Goal: Use online tool/utility: Use online tool/utility

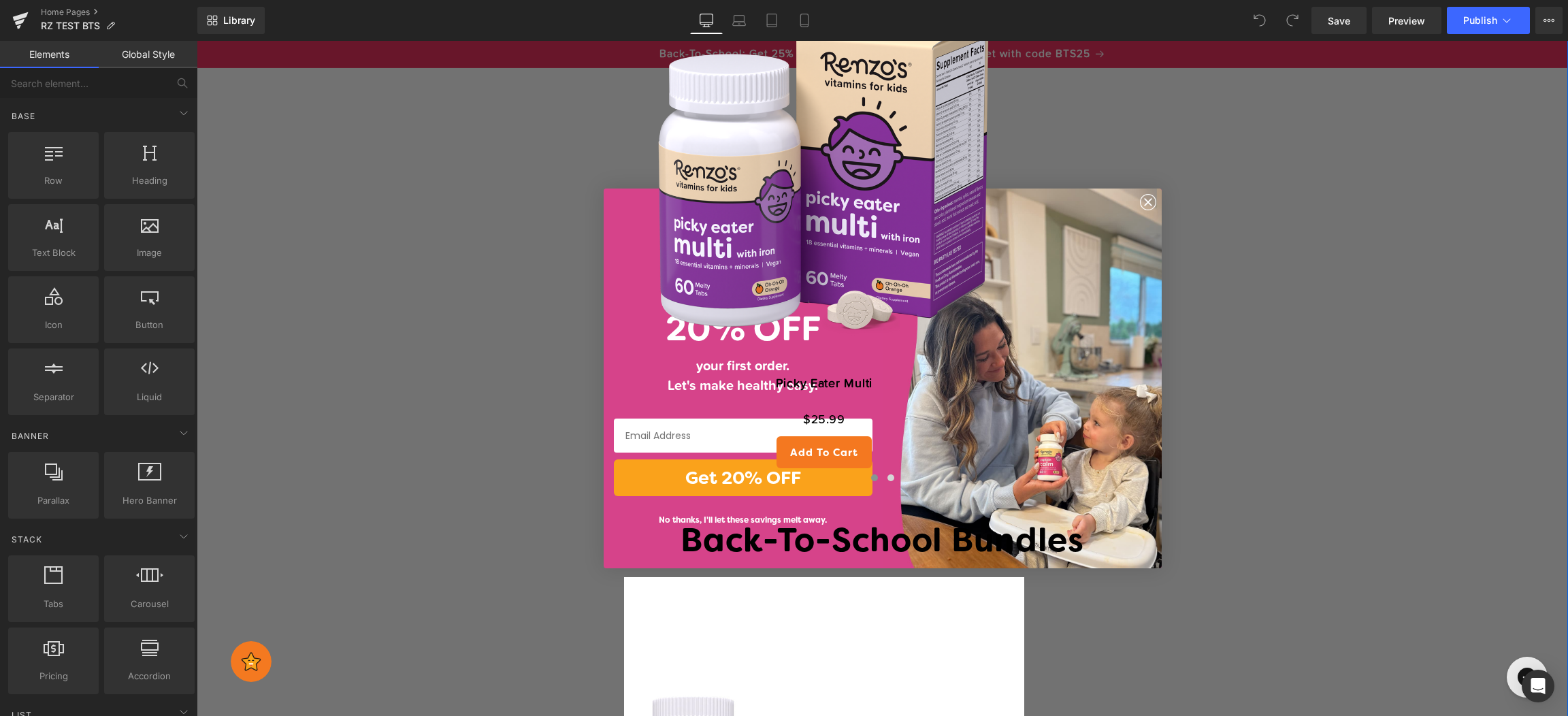
scroll to position [2967, 0]
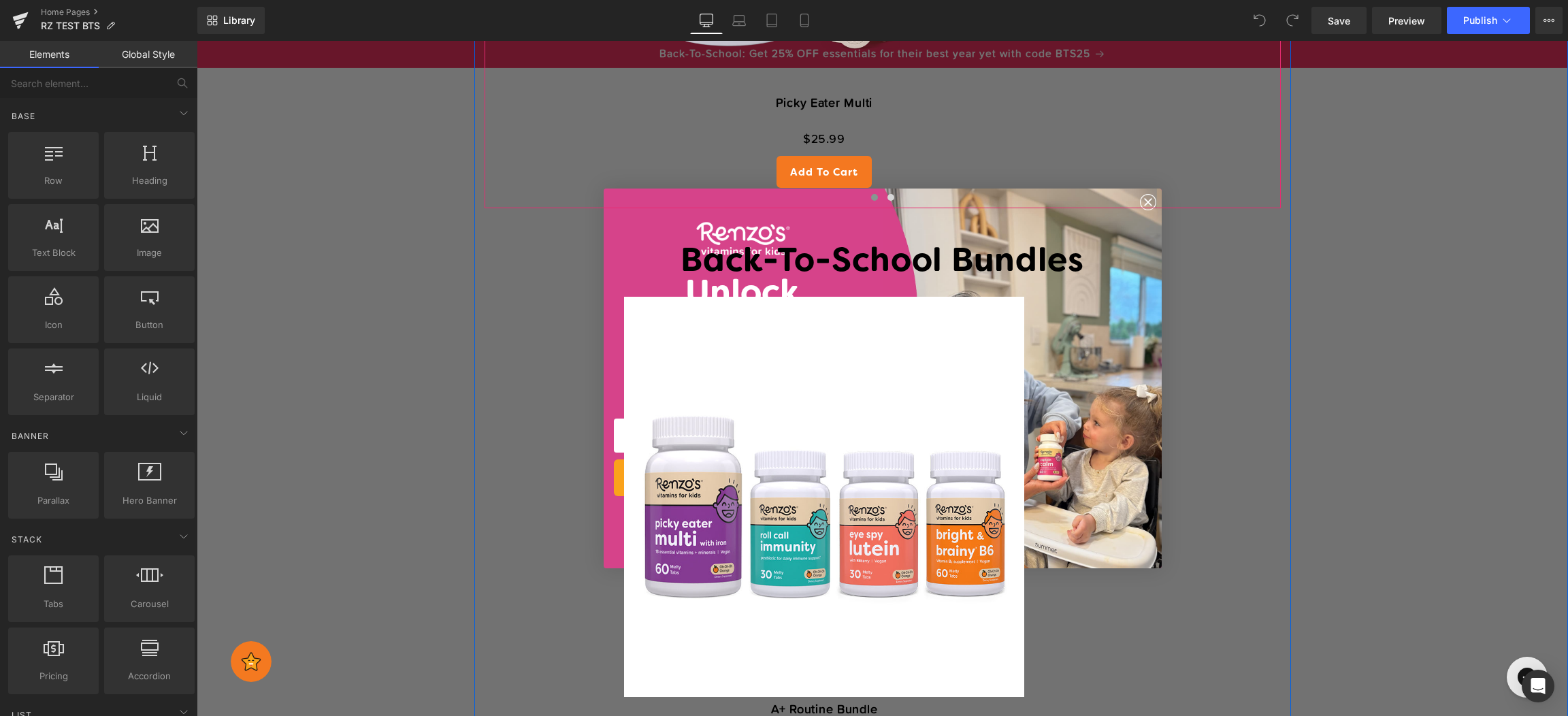
click at [1143, 204] on div at bounding box center [882, 201] width 797 height 20
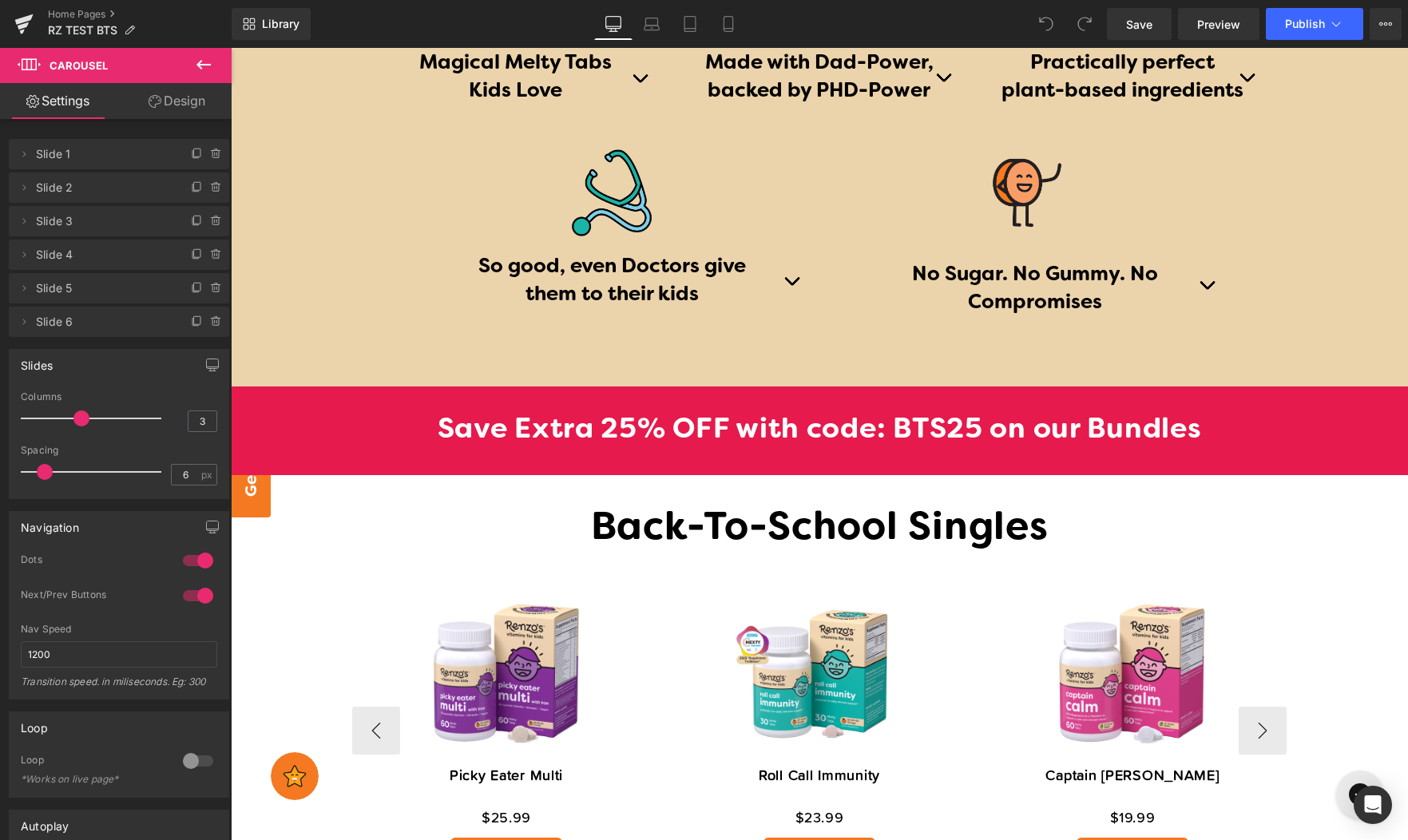
scroll to position [1968, 0]
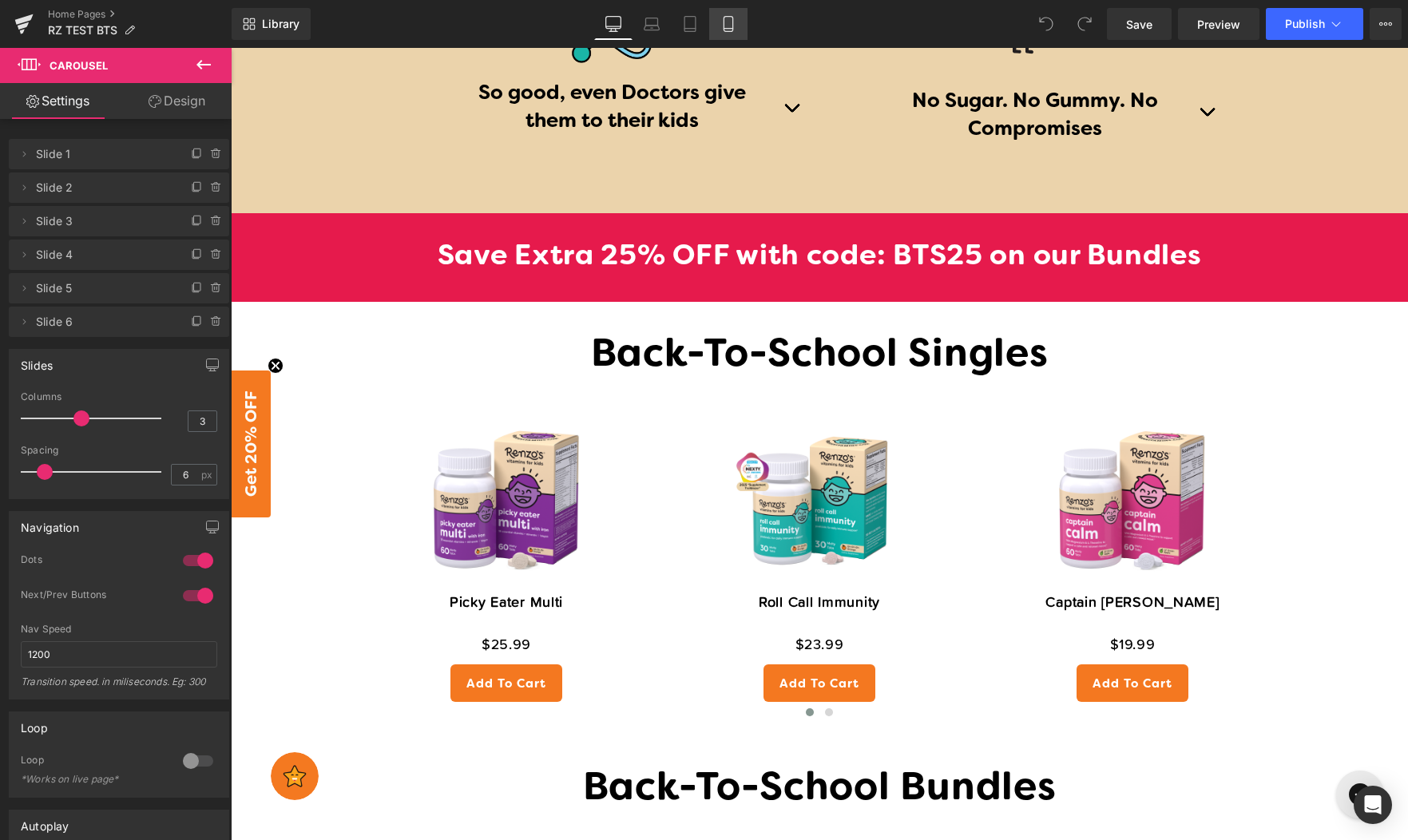
click at [728, 21] on icon at bounding box center [728, 24] width 16 height 16
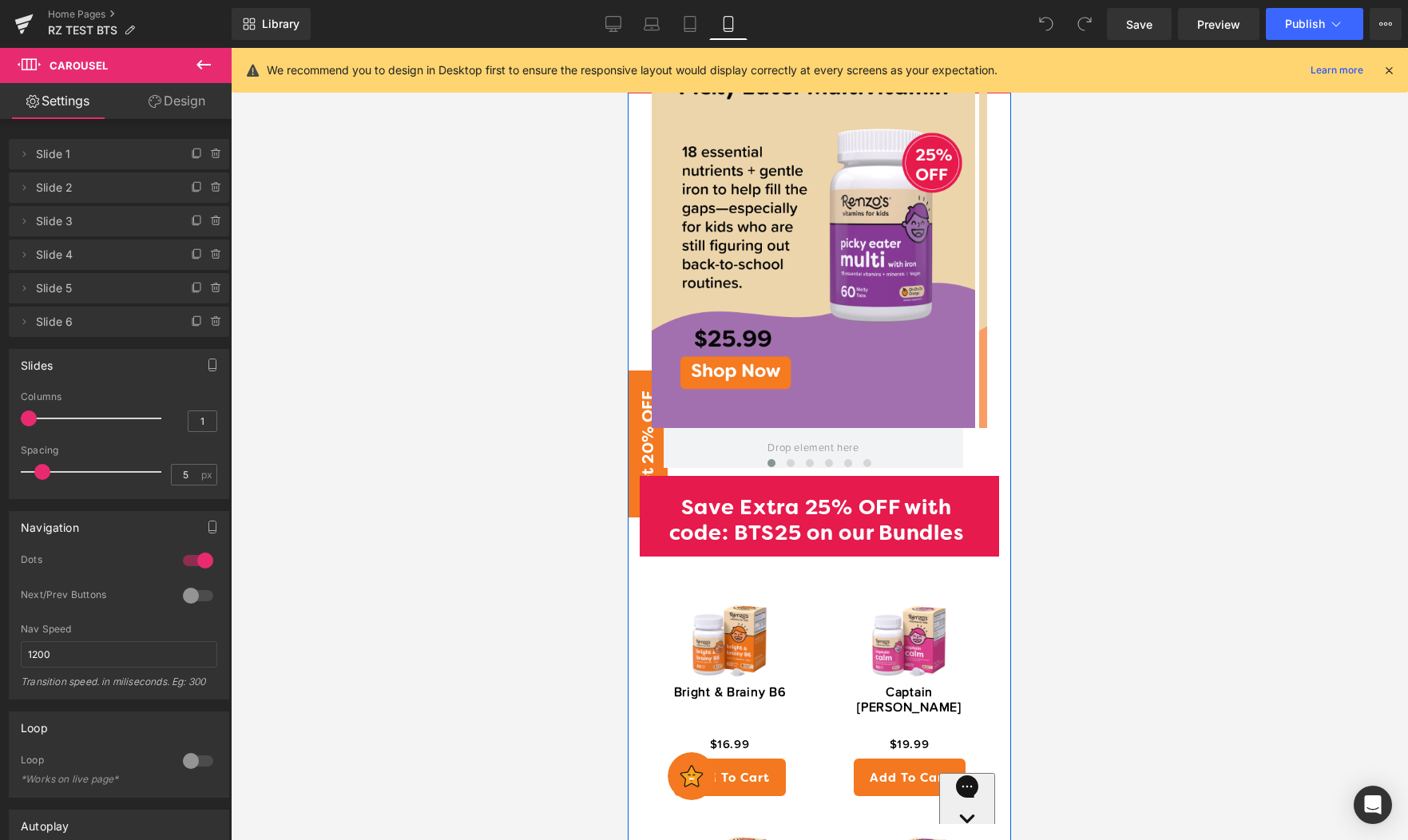
scroll to position [1009, 0]
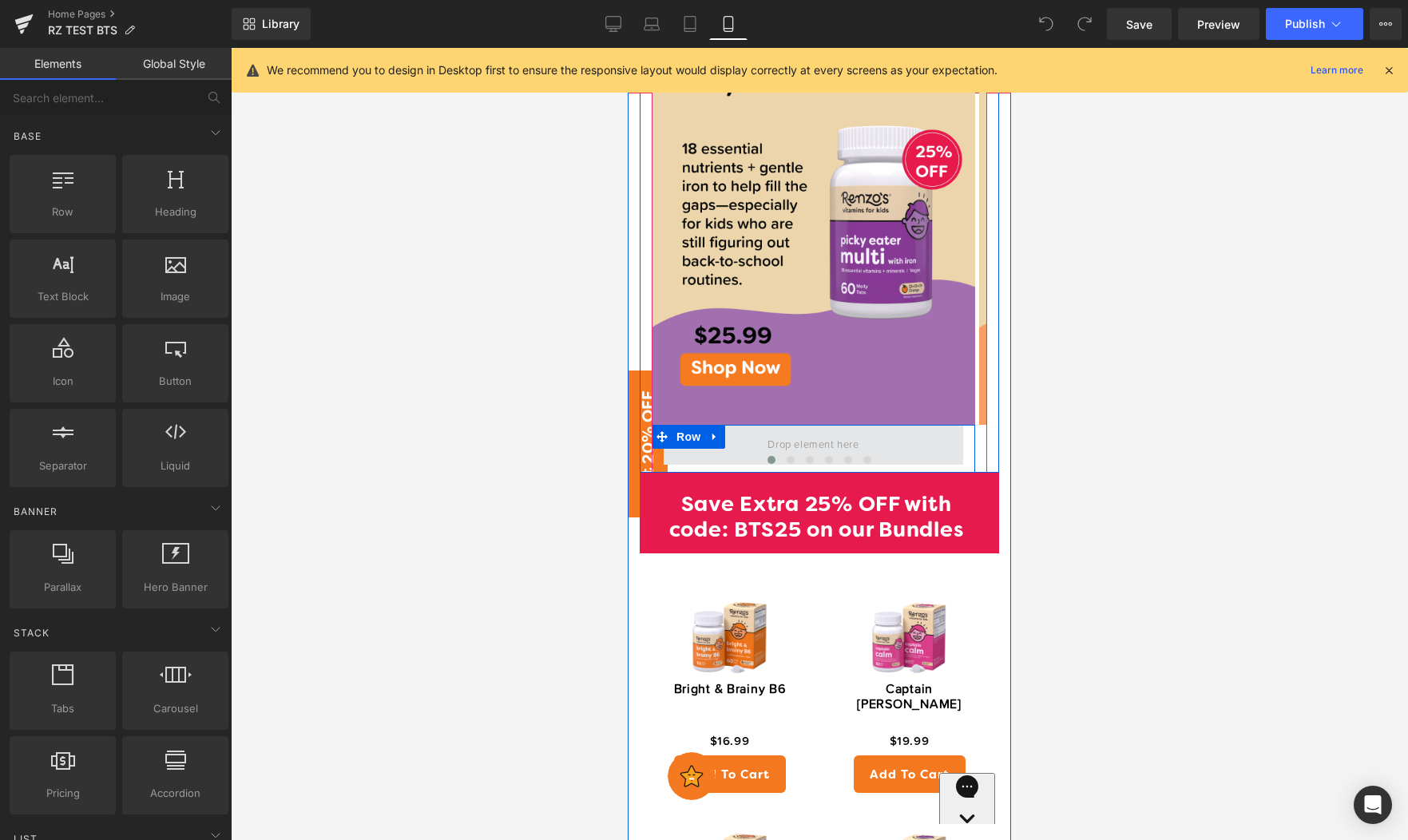
click at [794, 431] on span at bounding box center [813, 444] width 102 height 26
click at [713, 424] on link at bounding box center [715, 436] width 21 height 24
click at [752, 431] on icon at bounding box center [756, 437] width 12 height 12
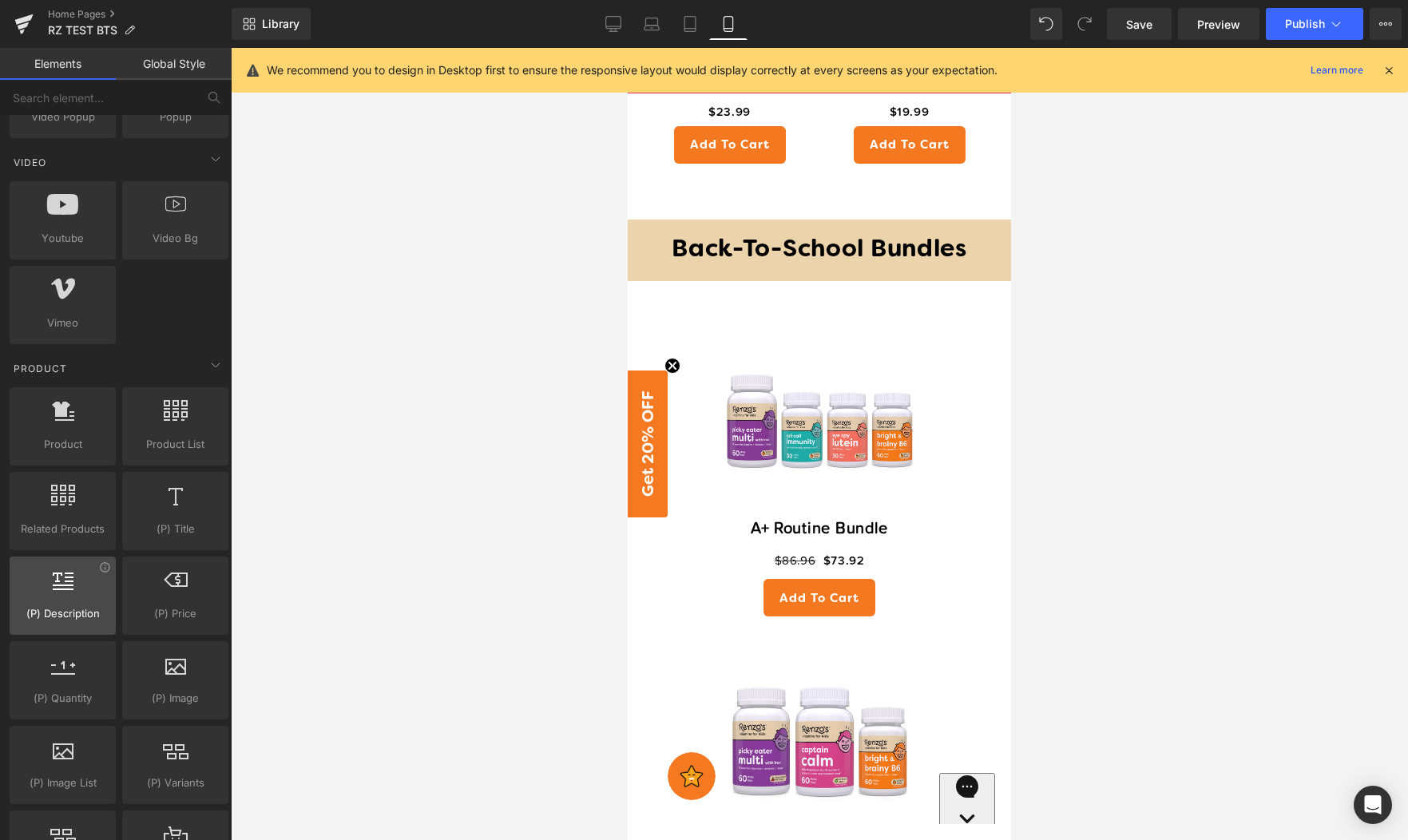
scroll to position [1042, 0]
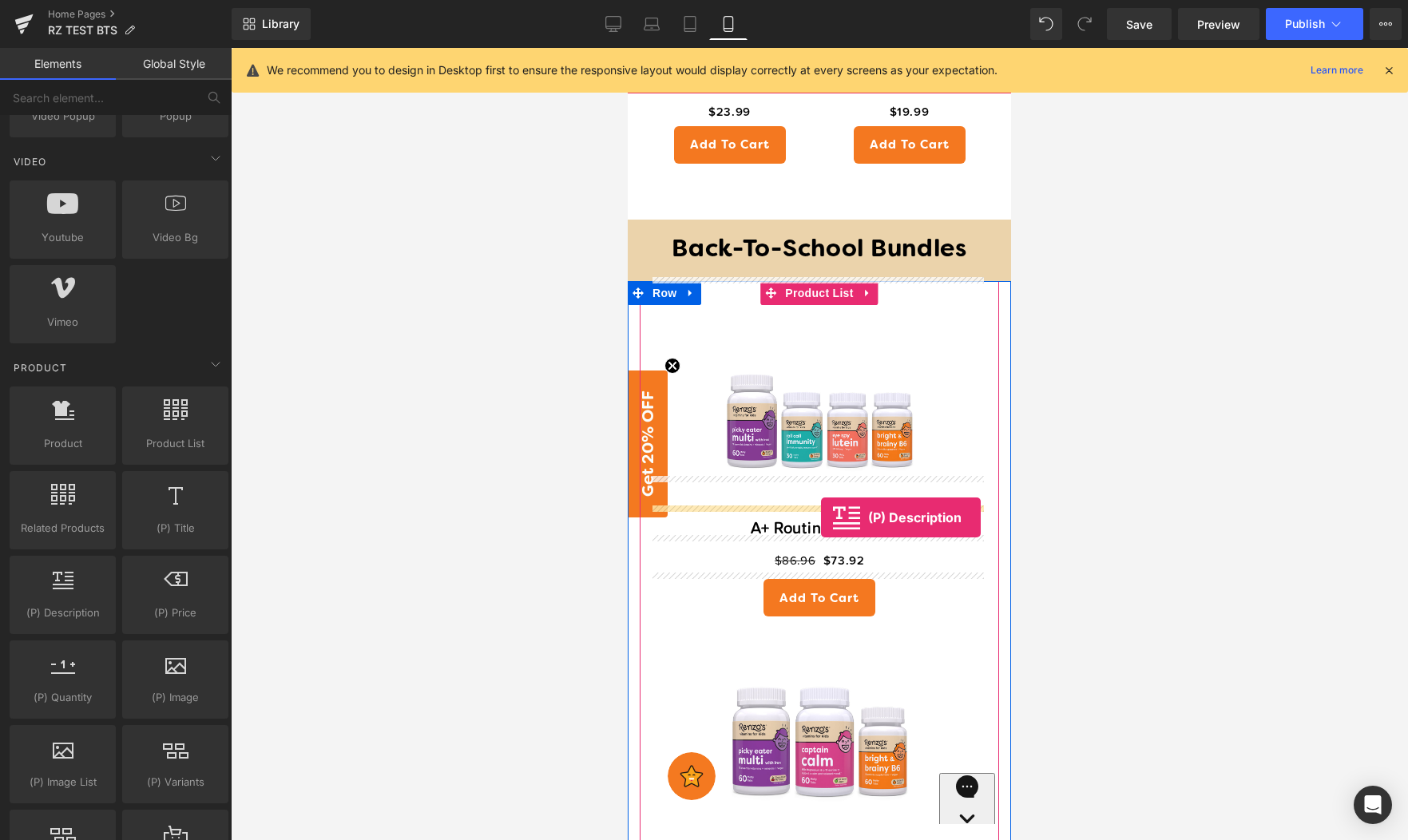
drag, startPoint x: 693, startPoint y: 673, endPoint x: 820, endPoint y: 517, distance: 201.2
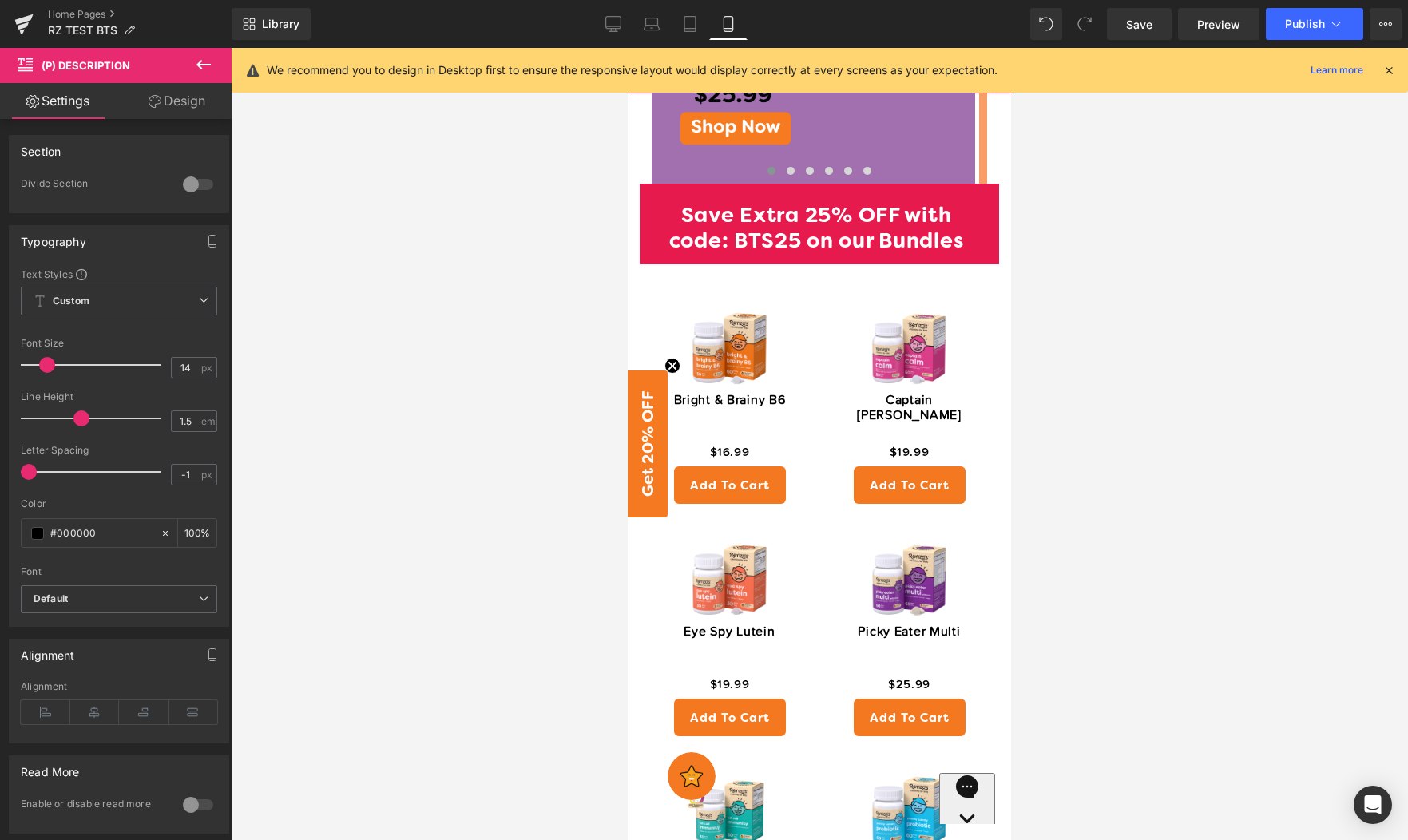
scroll to position [1182, 0]
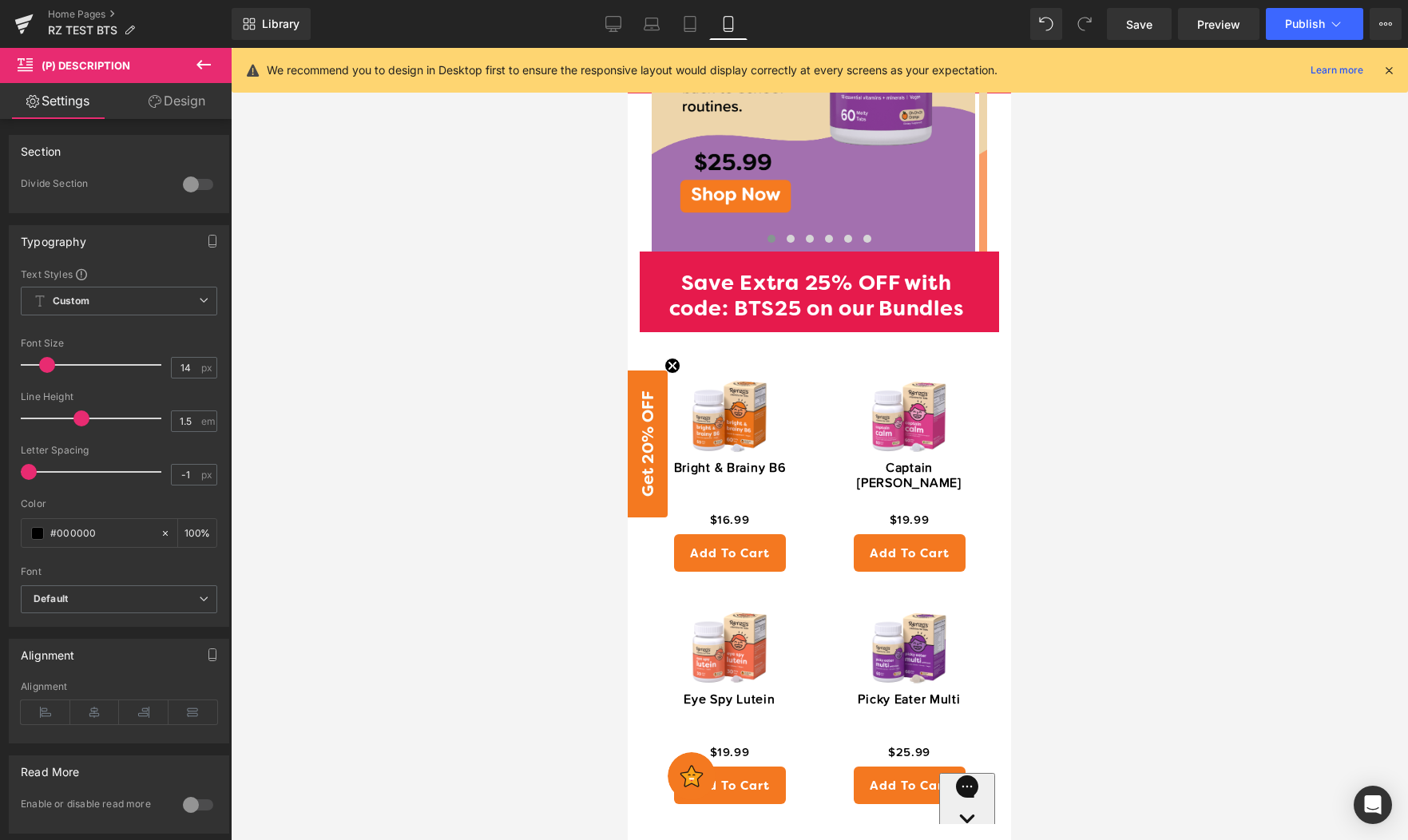
click at [196, 68] on icon at bounding box center [203, 65] width 19 height 19
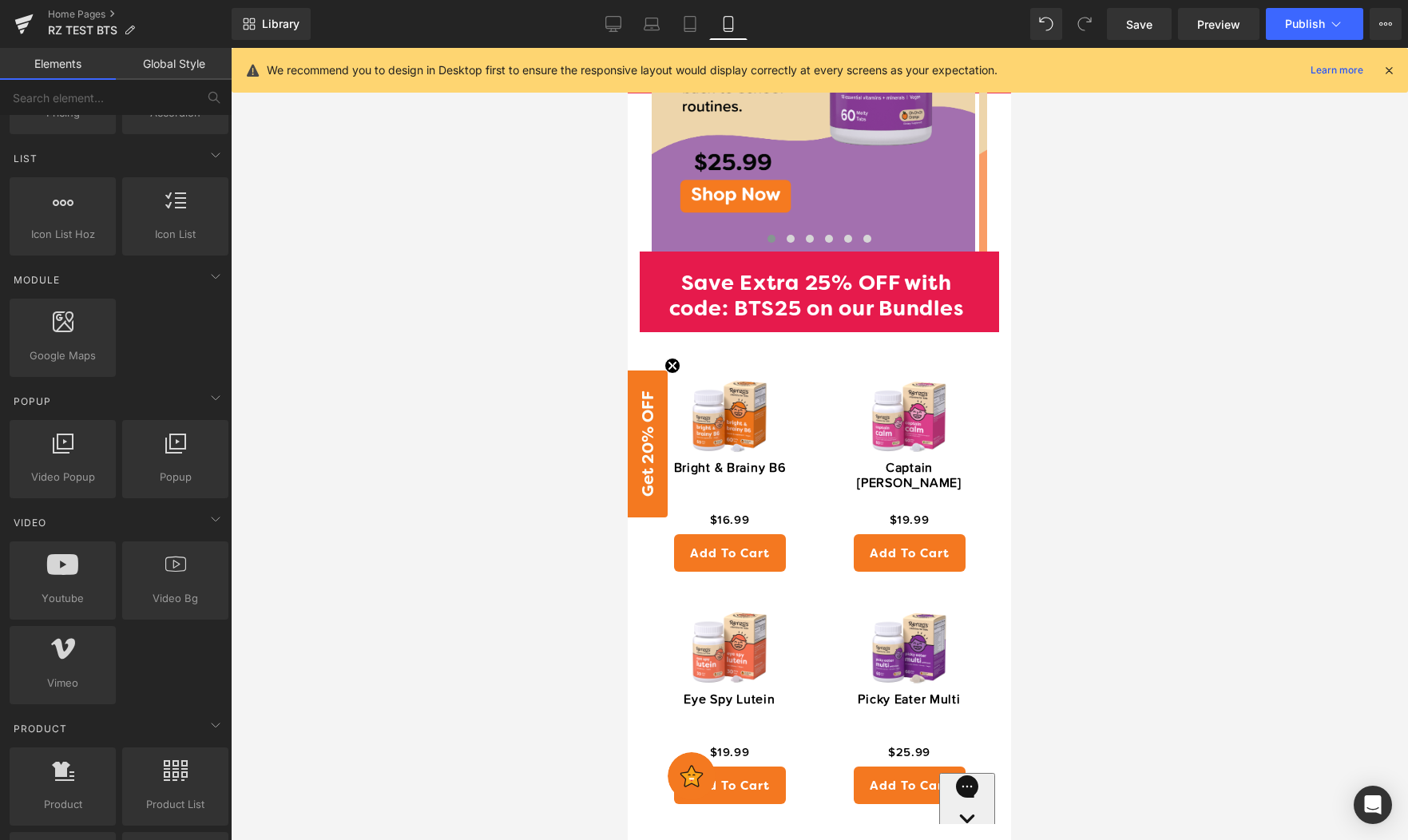
scroll to position [350, 0]
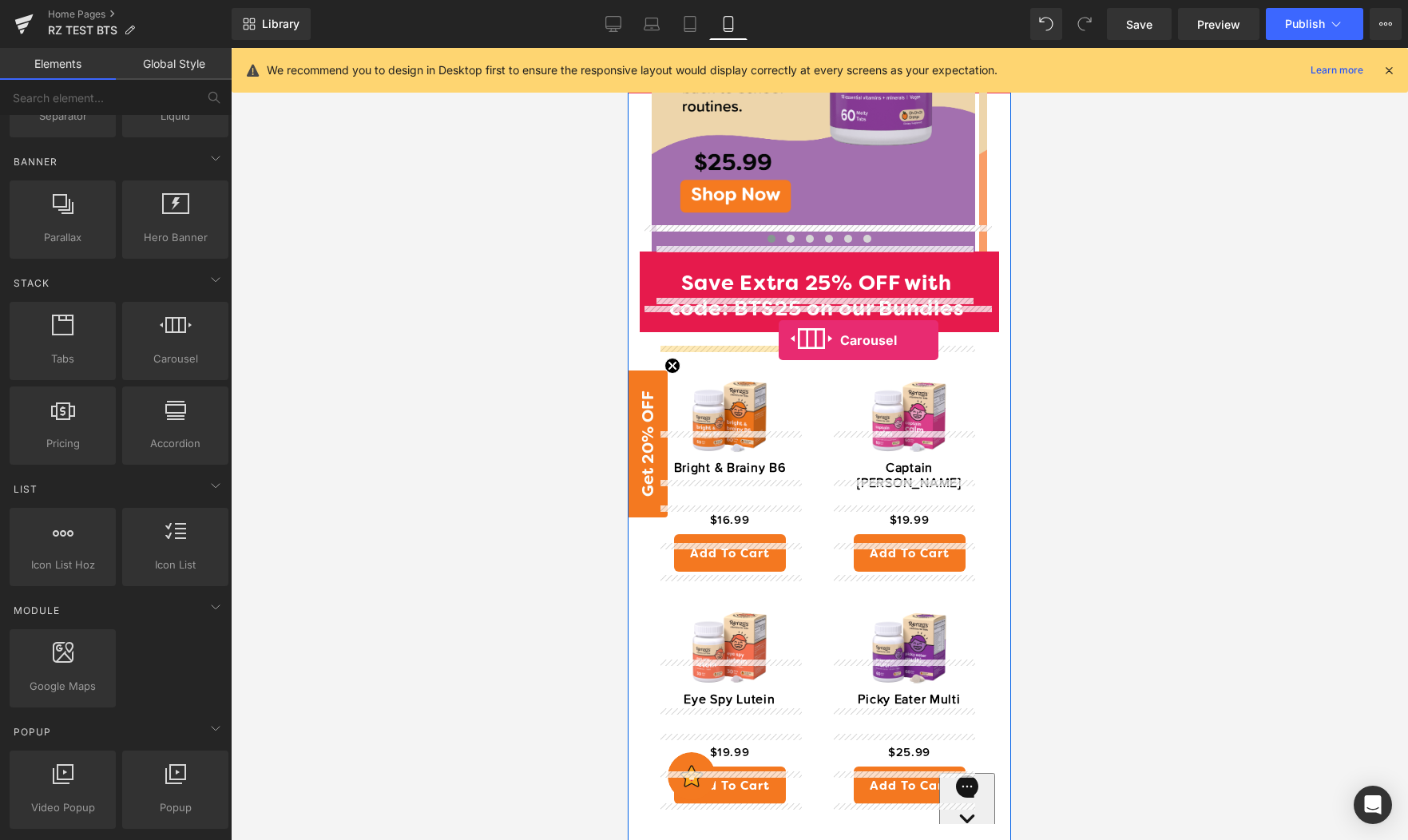
drag, startPoint x: 794, startPoint y: 406, endPoint x: 778, endPoint y: 340, distance: 67.9
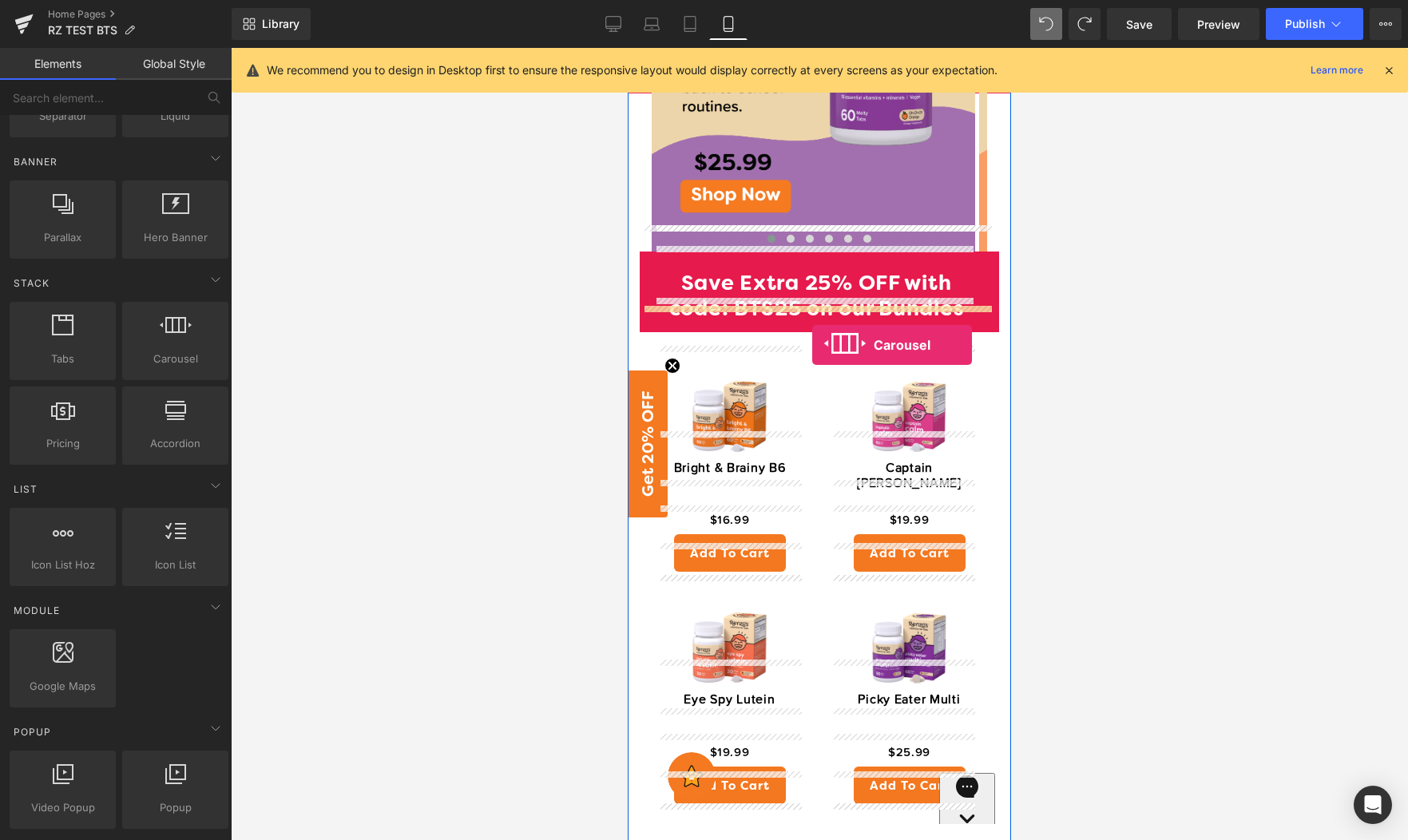
drag, startPoint x: 1211, startPoint y: 319, endPoint x: 813, endPoint y: 341, distance: 398.6
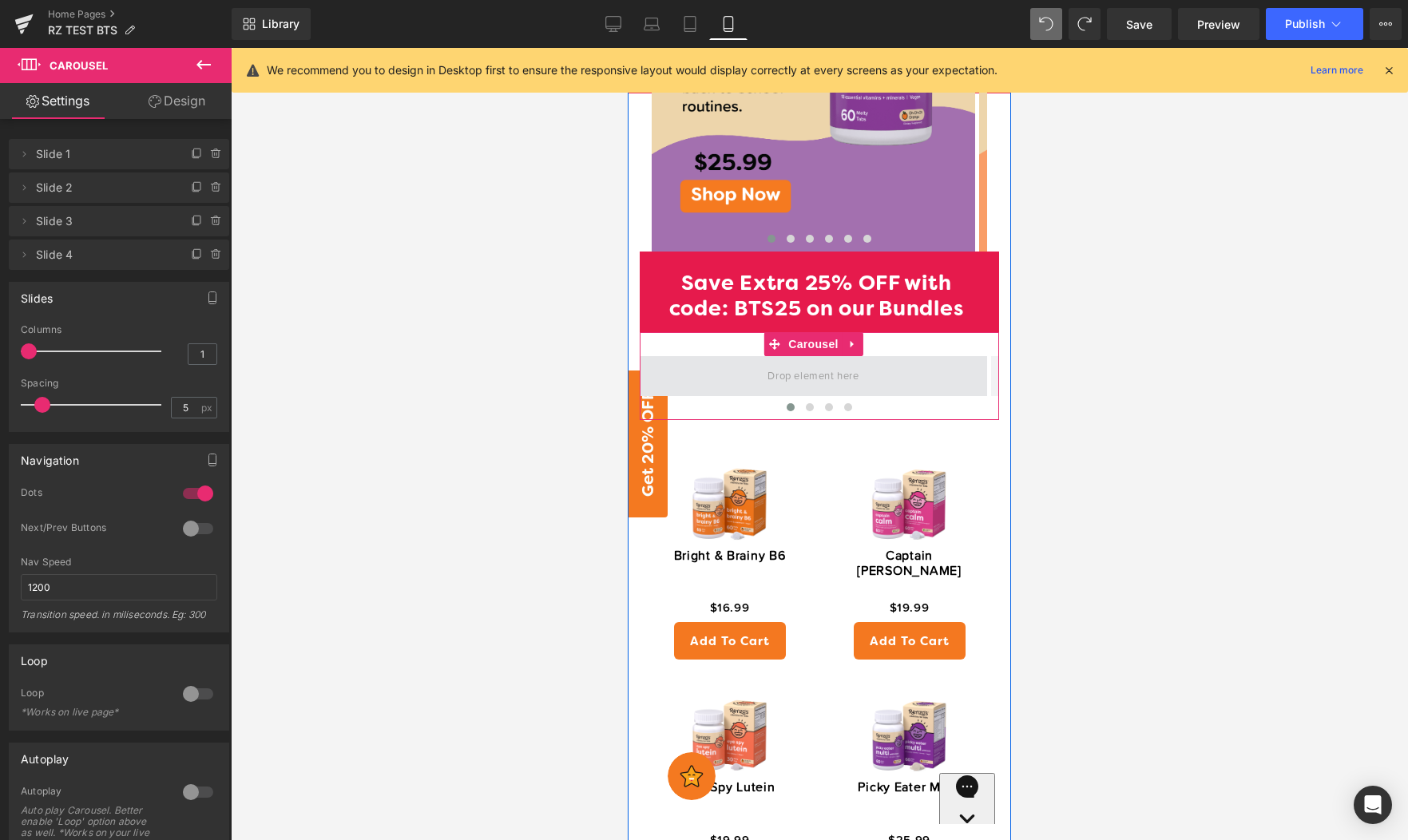
click at [800, 363] on span at bounding box center [813, 375] width 102 height 26
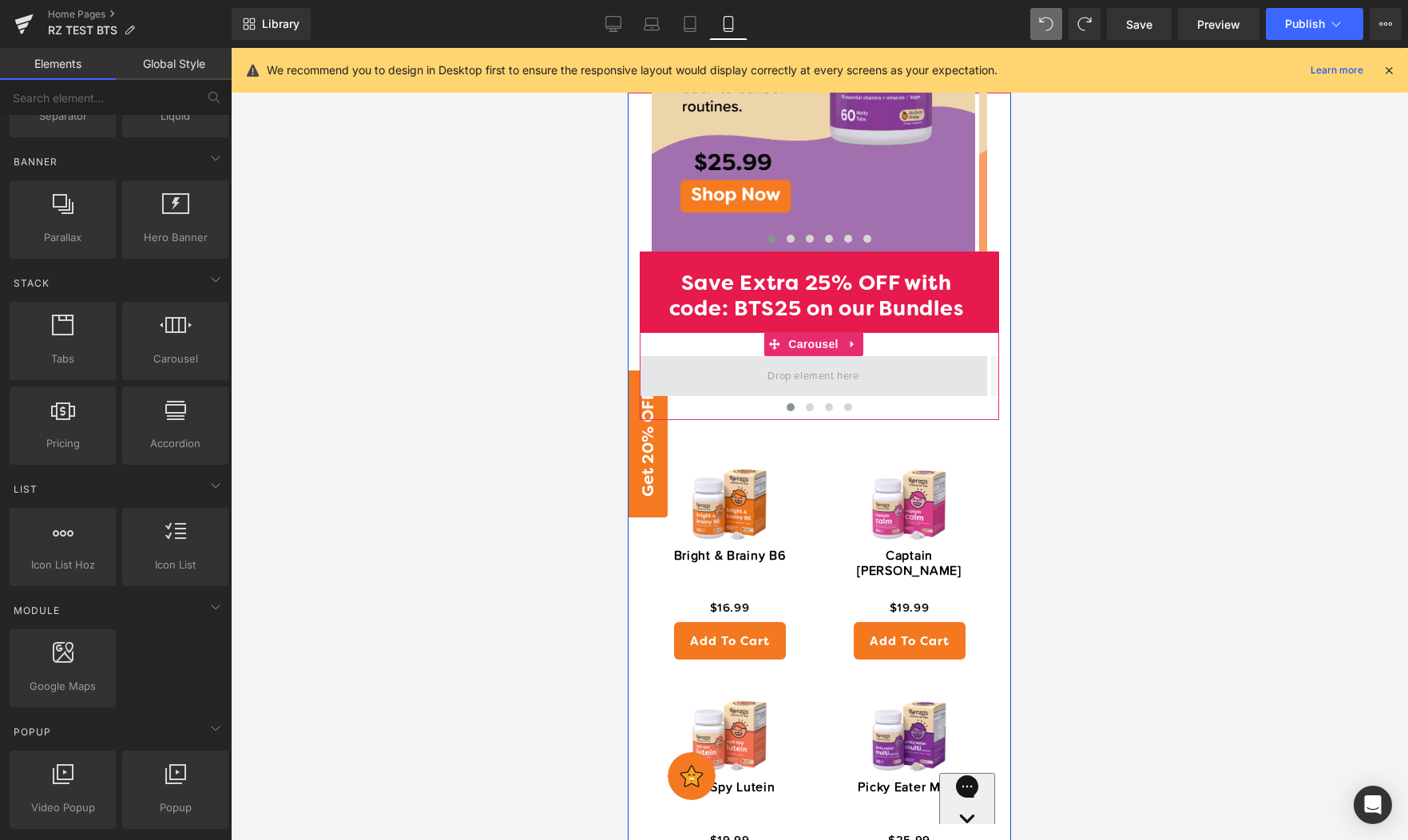
click at [845, 363] on span at bounding box center [813, 375] width 102 height 26
click at [798, 363] on span at bounding box center [813, 375] width 102 height 26
click at [797, 332] on span "Carousel" at bounding box center [813, 343] width 58 height 24
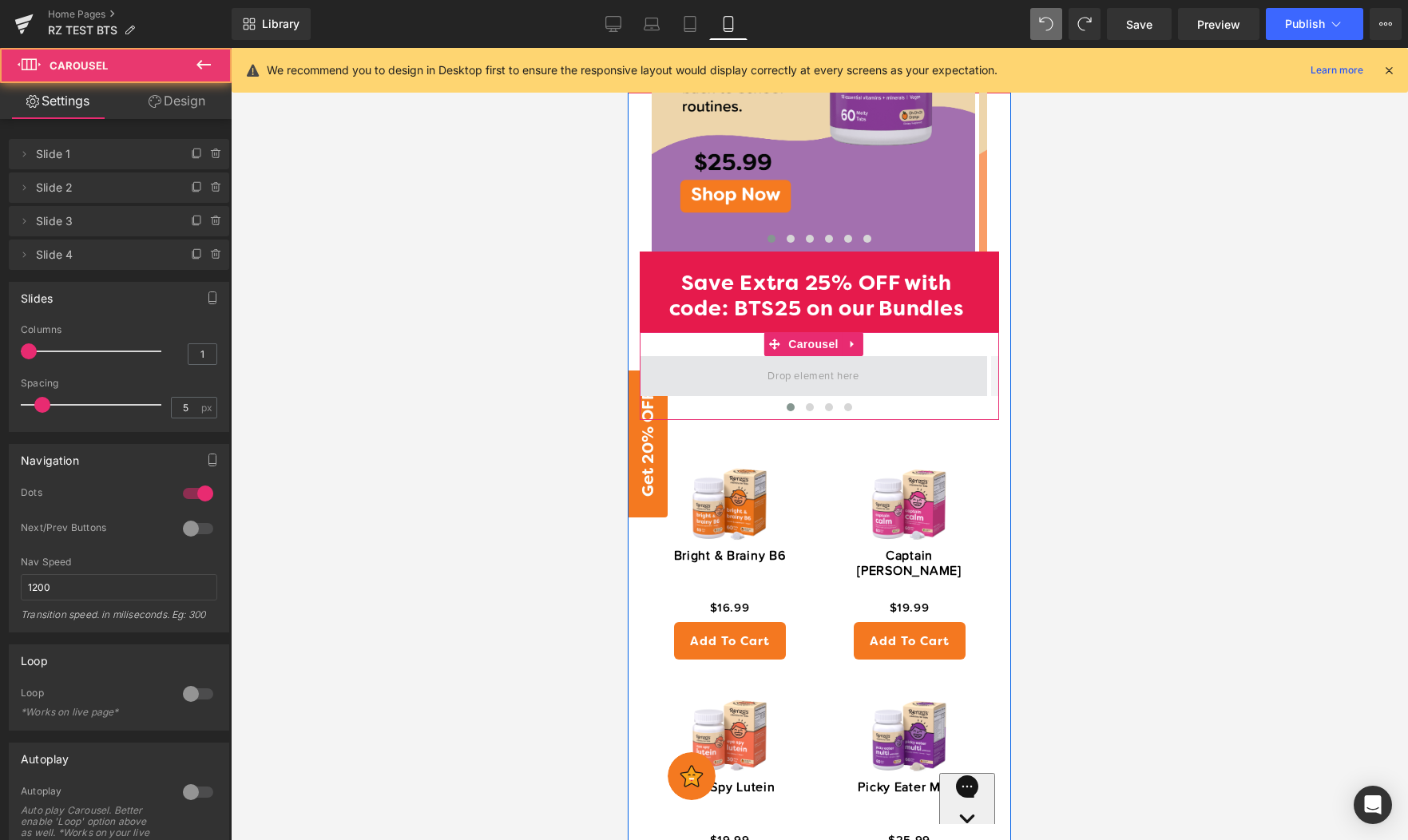
click at [802, 365] on span at bounding box center [813, 375] width 347 height 40
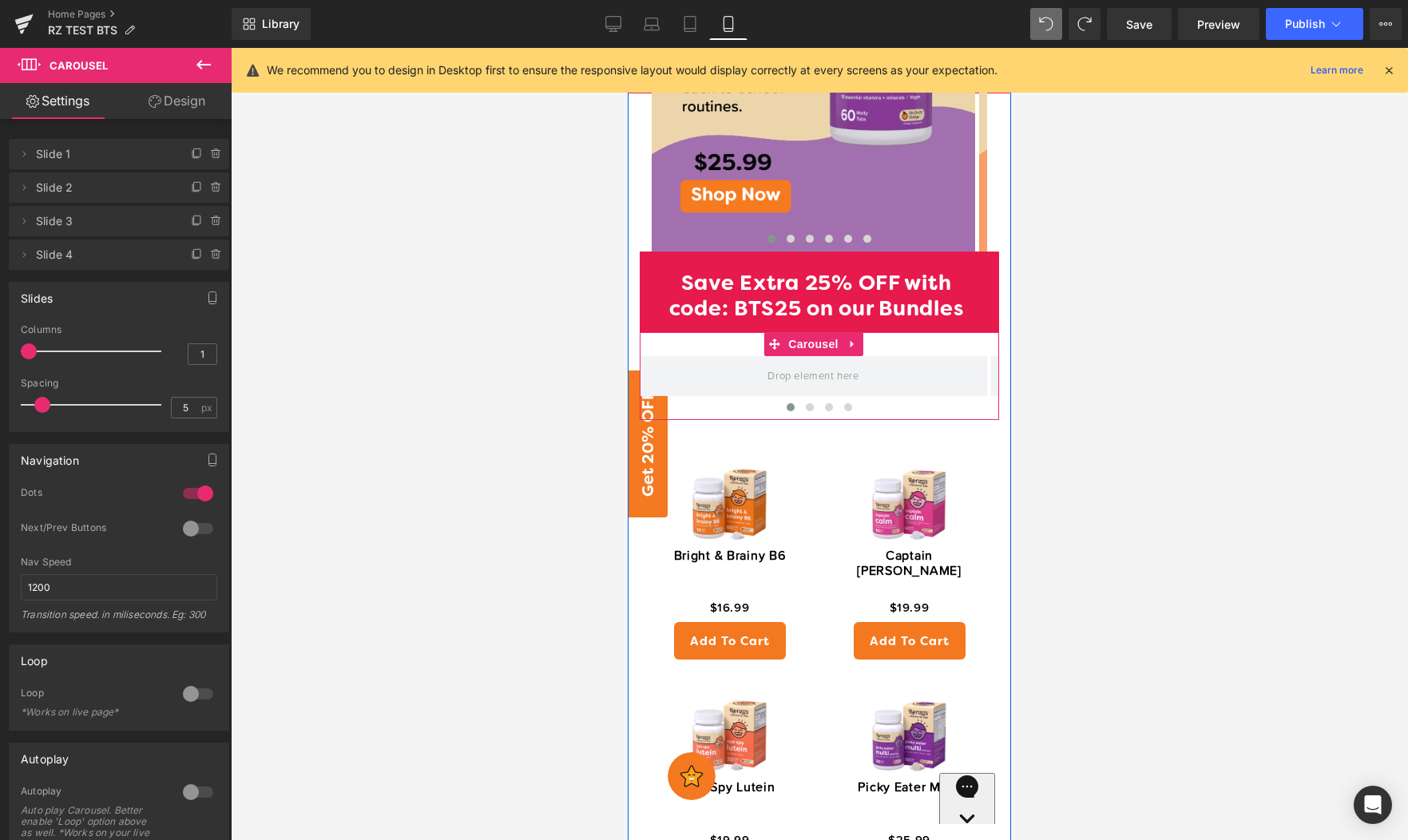
click at [787, 399] on button at bounding box center [791, 407] width 19 height 16
click at [796, 363] on span at bounding box center [813, 375] width 102 height 26
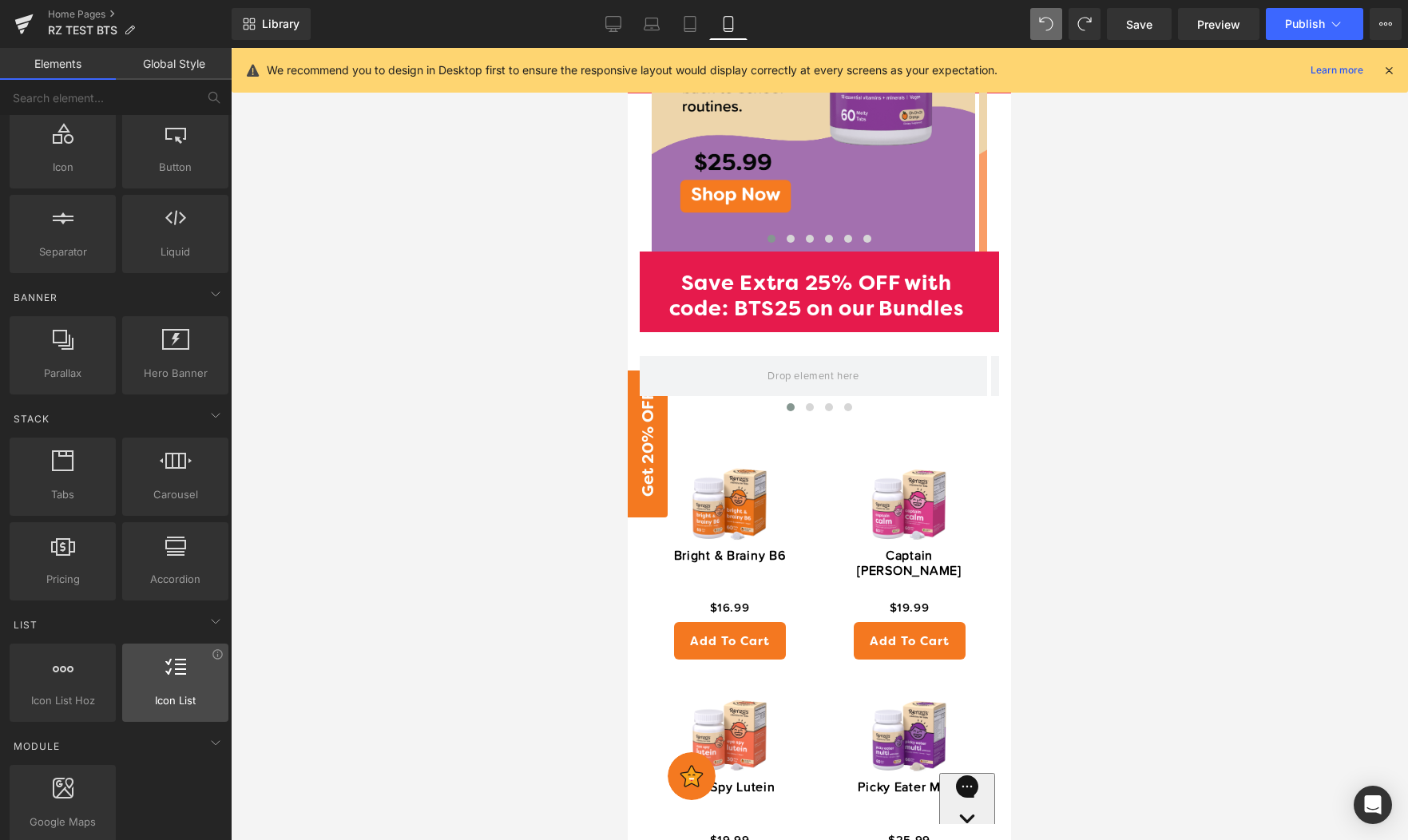
scroll to position [0, 0]
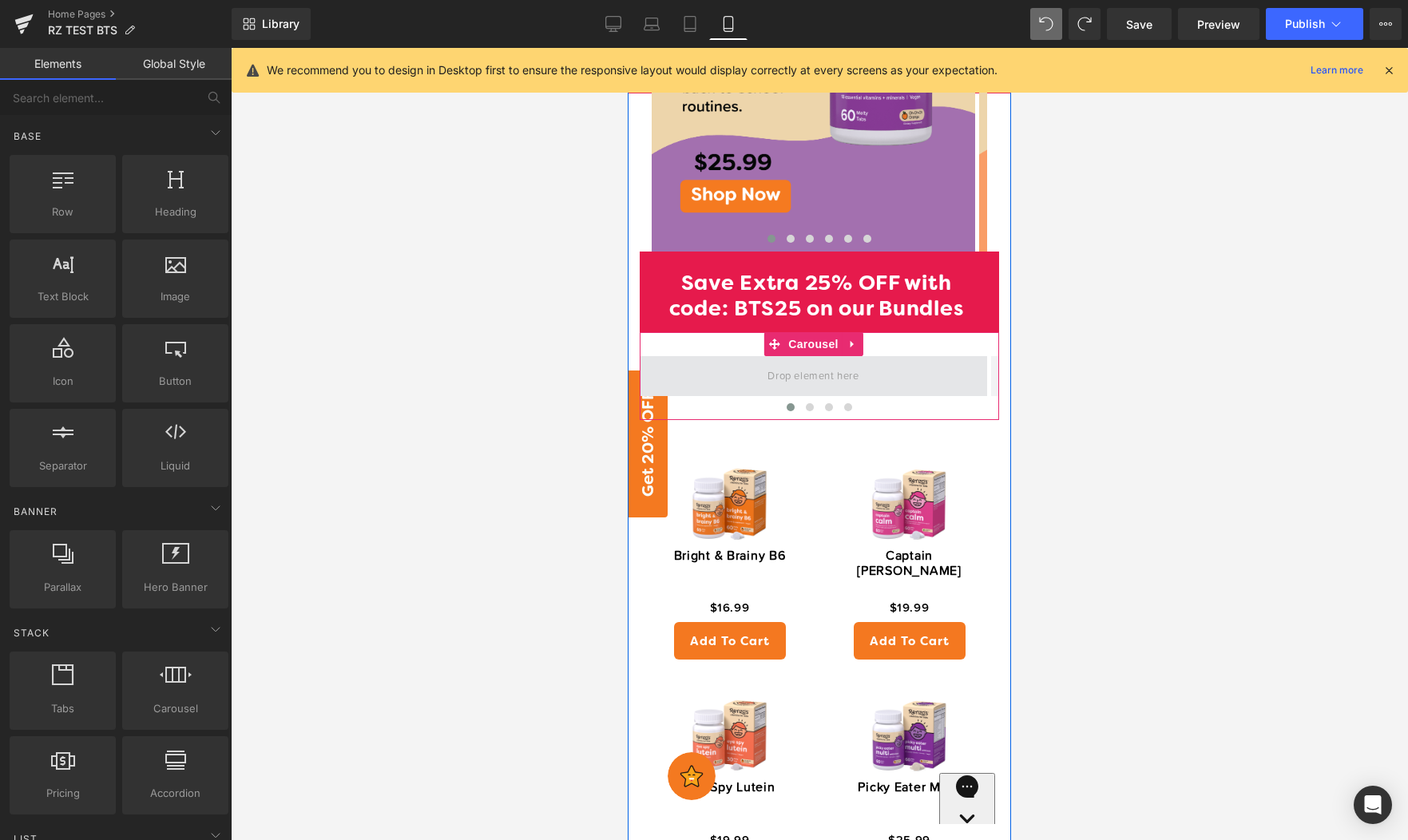
click at [807, 363] on span at bounding box center [813, 375] width 102 height 26
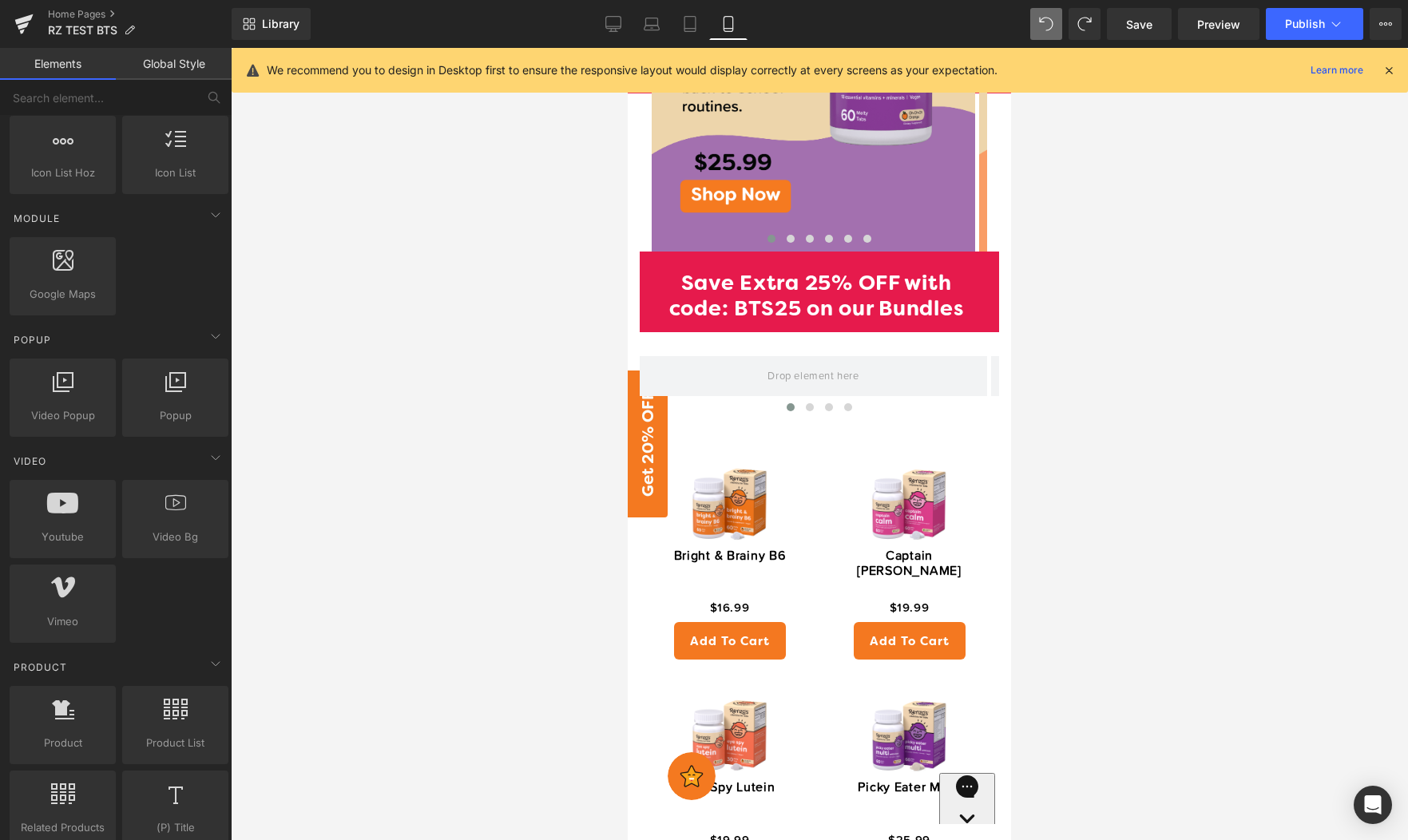
scroll to position [1010, 0]
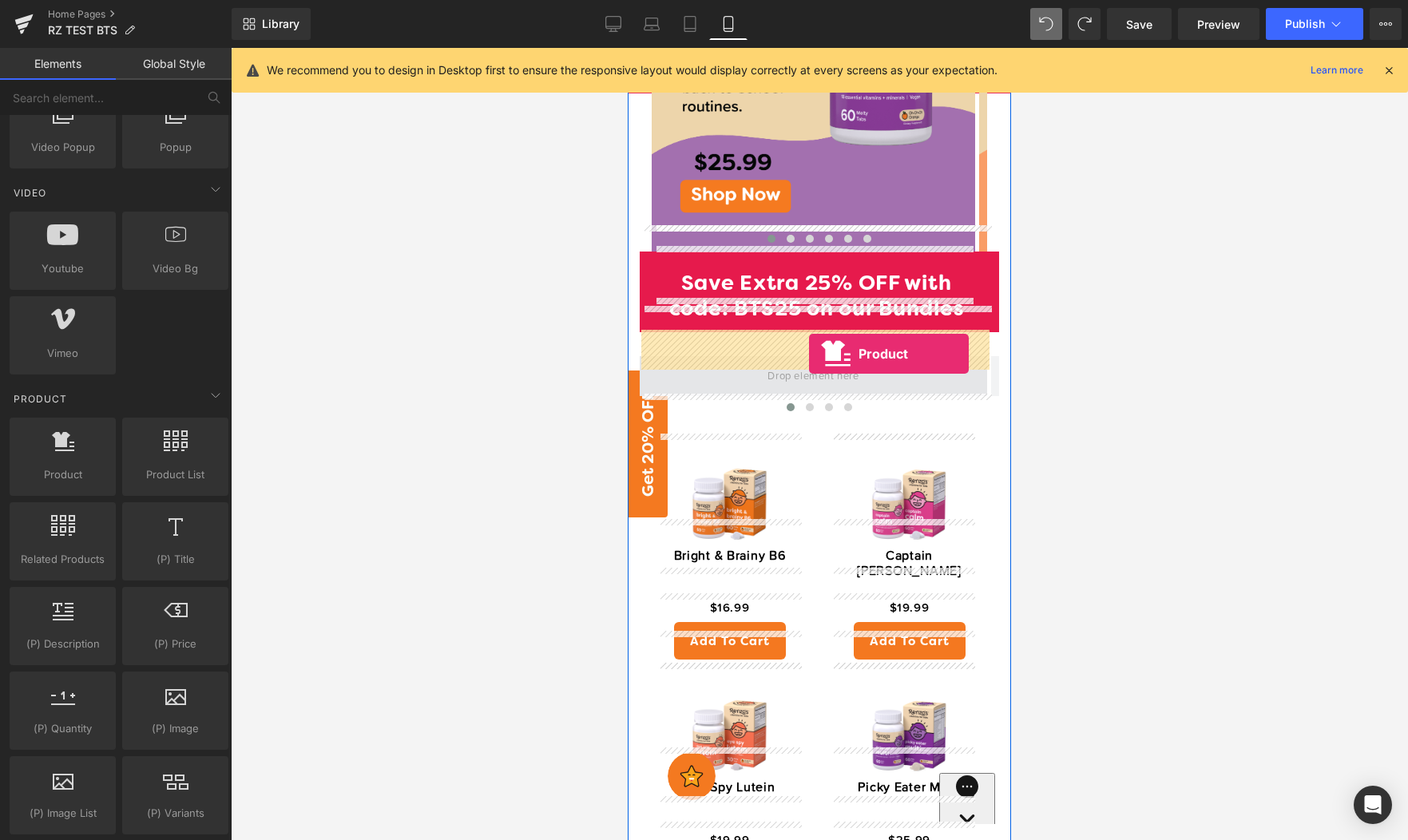
drag, startPoint x: 711, startPoint y: 536, endPoint x: 809, endPoint y: 354, distance: 206.7
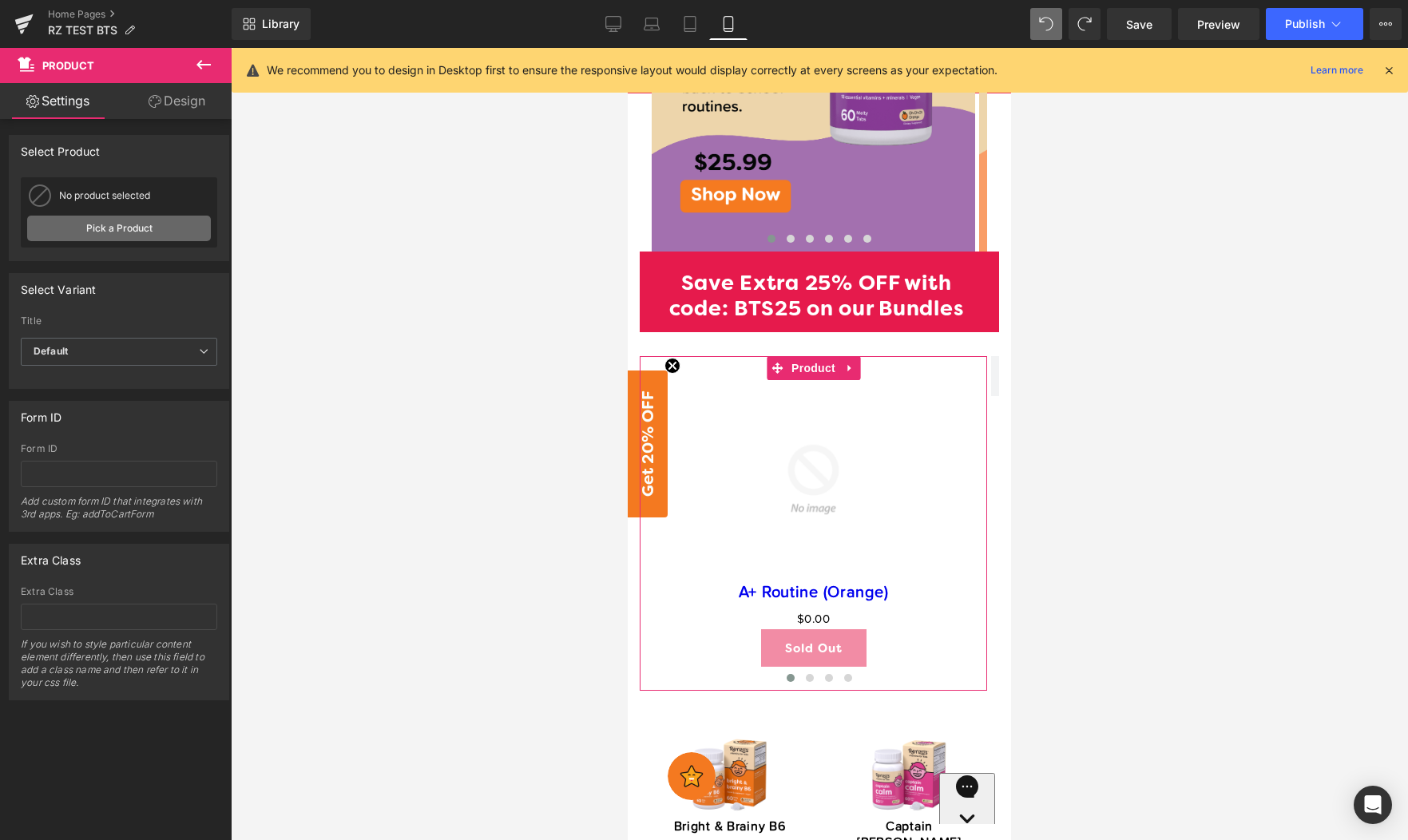
click at [115, 240] on link "Pick a Product" at bounding box center [119, 229] width 183 height 25
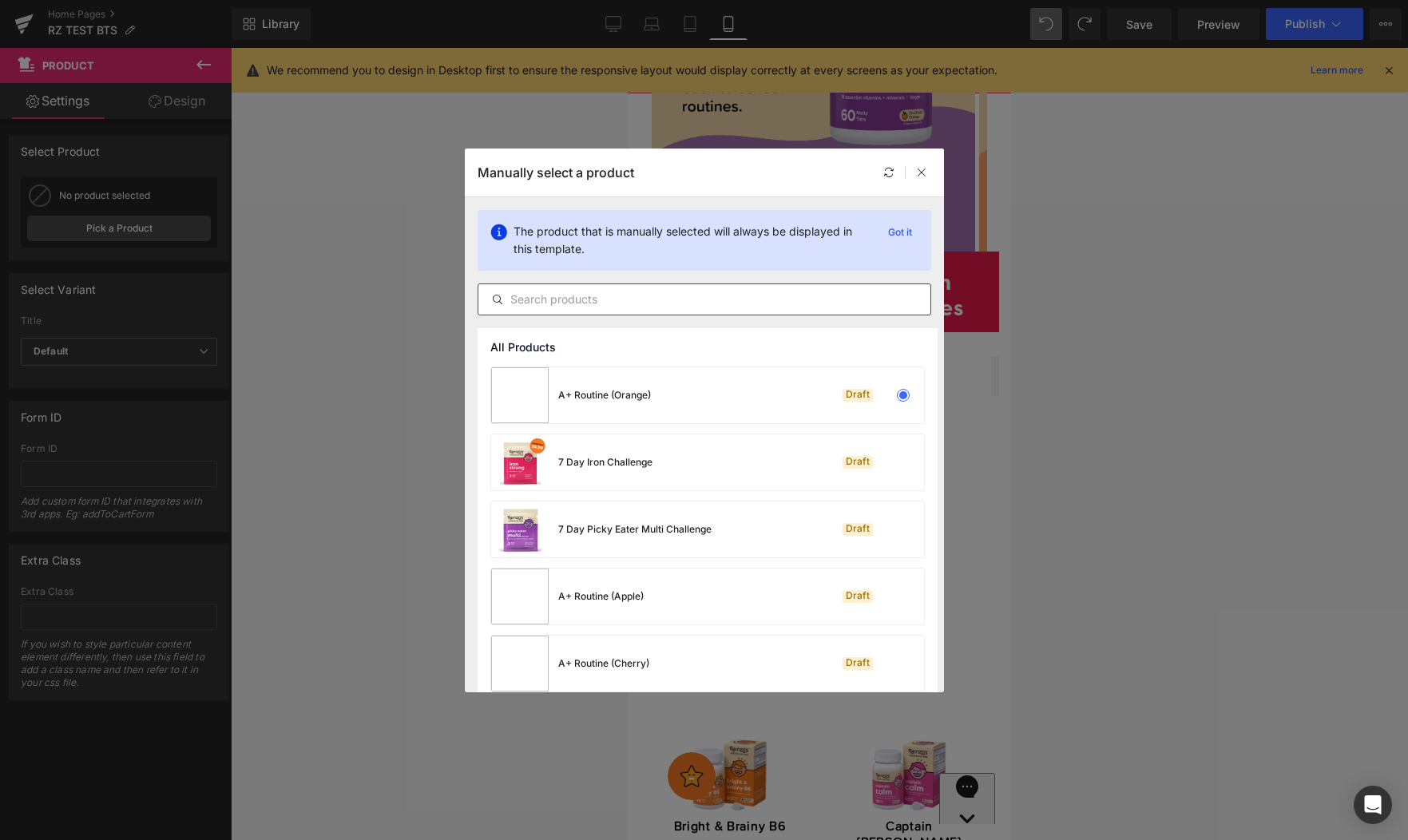
click at [613, 291] on input "text" at bounding box center [704, 300] width 452 height 19
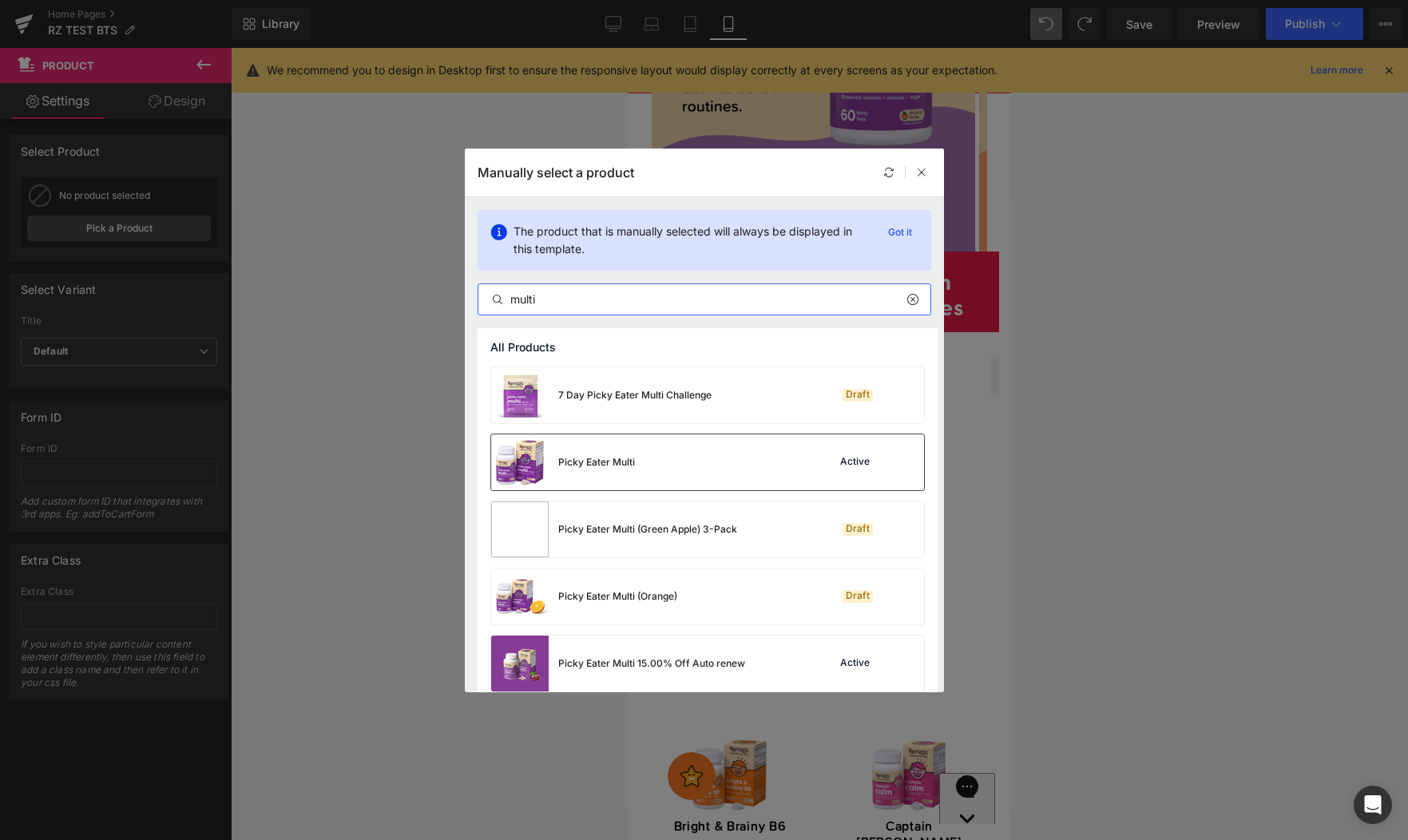
type input "multi"
click at [704, 469] on div "Picky Eater Multi Active" at bounding box center [707, 462] width 433 height 56
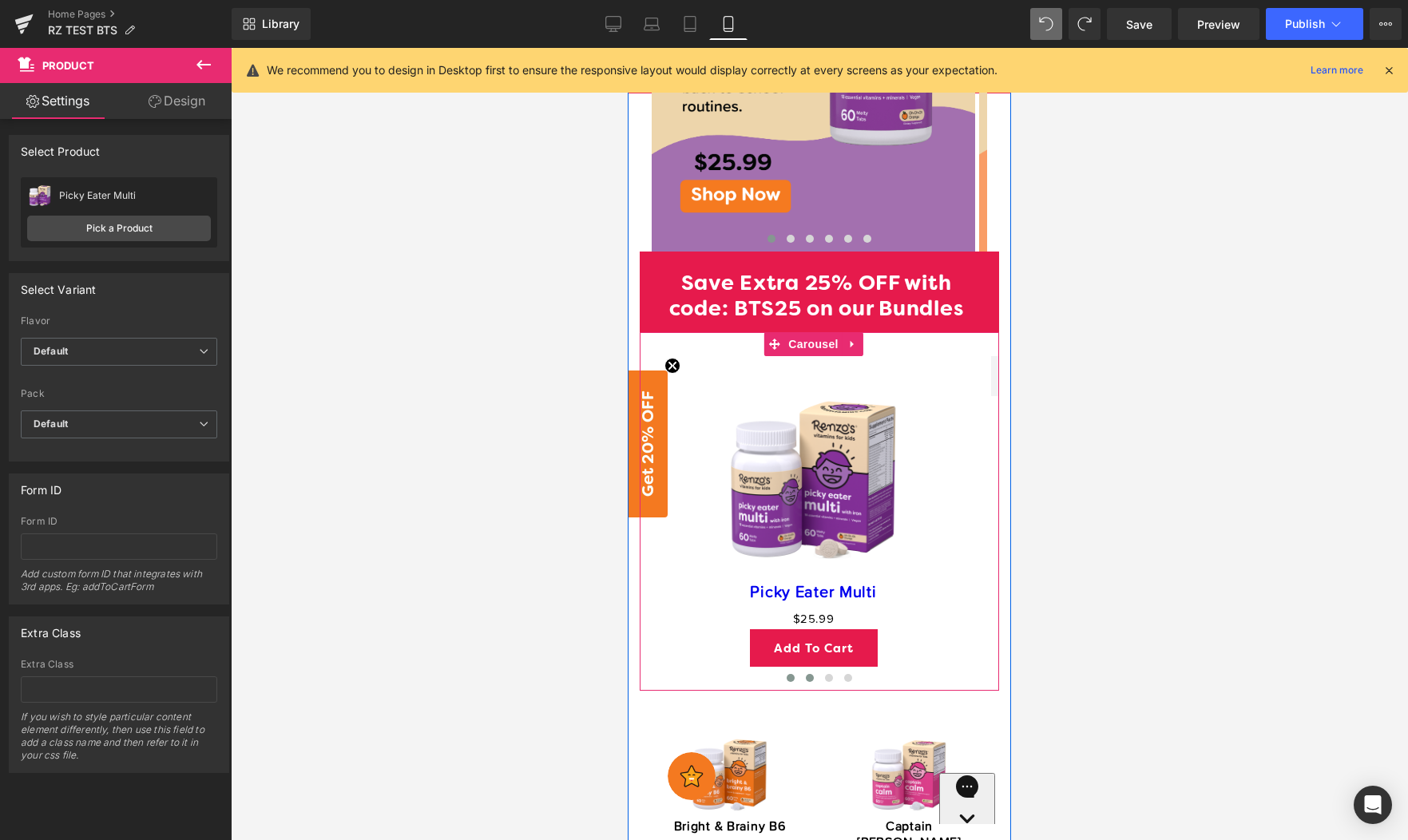
click at [805, 674] on span at bounding box center [809, 678] width 8 height 8
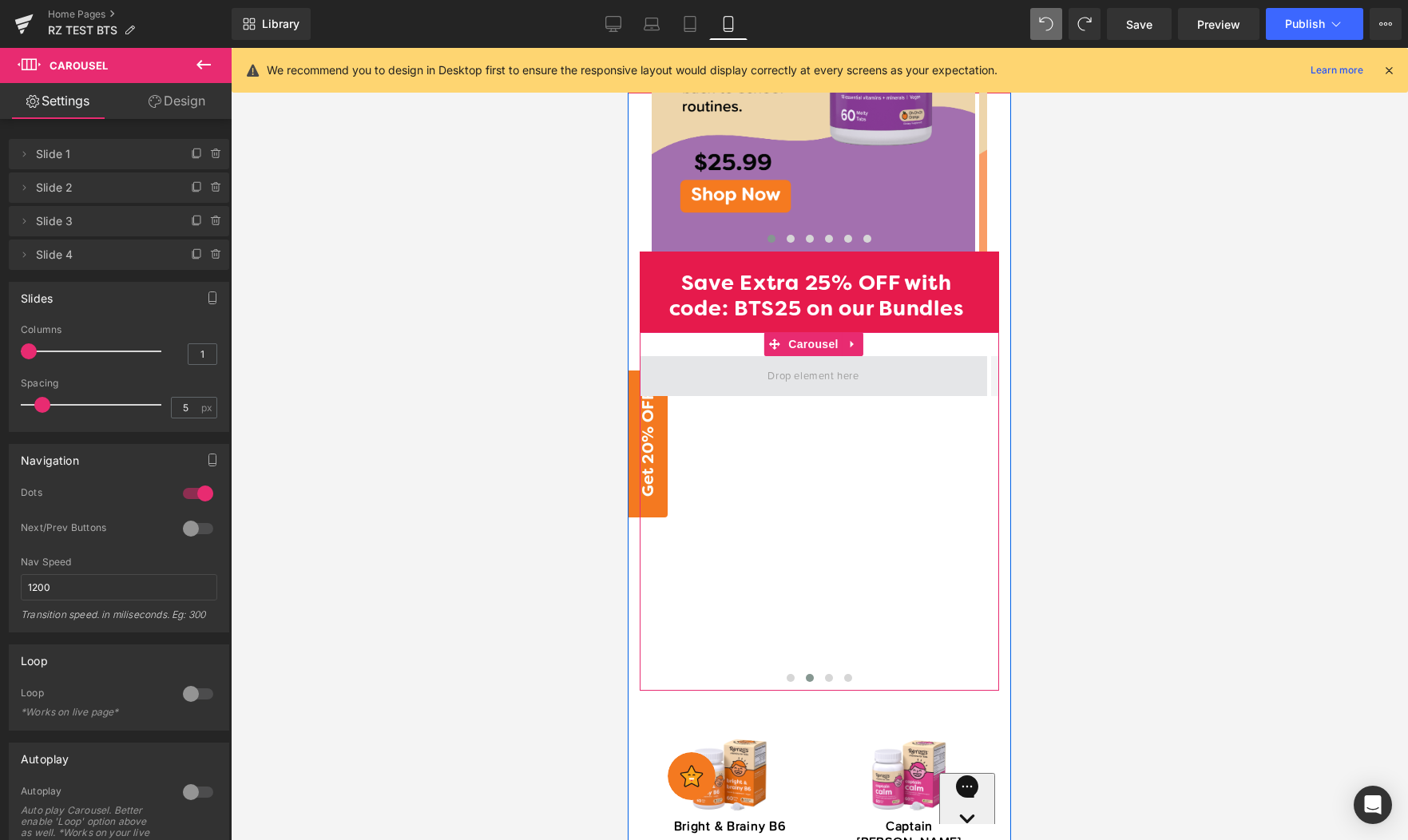
click at [789, 363] on span at bounding box center [813, 375] width 102 height 26
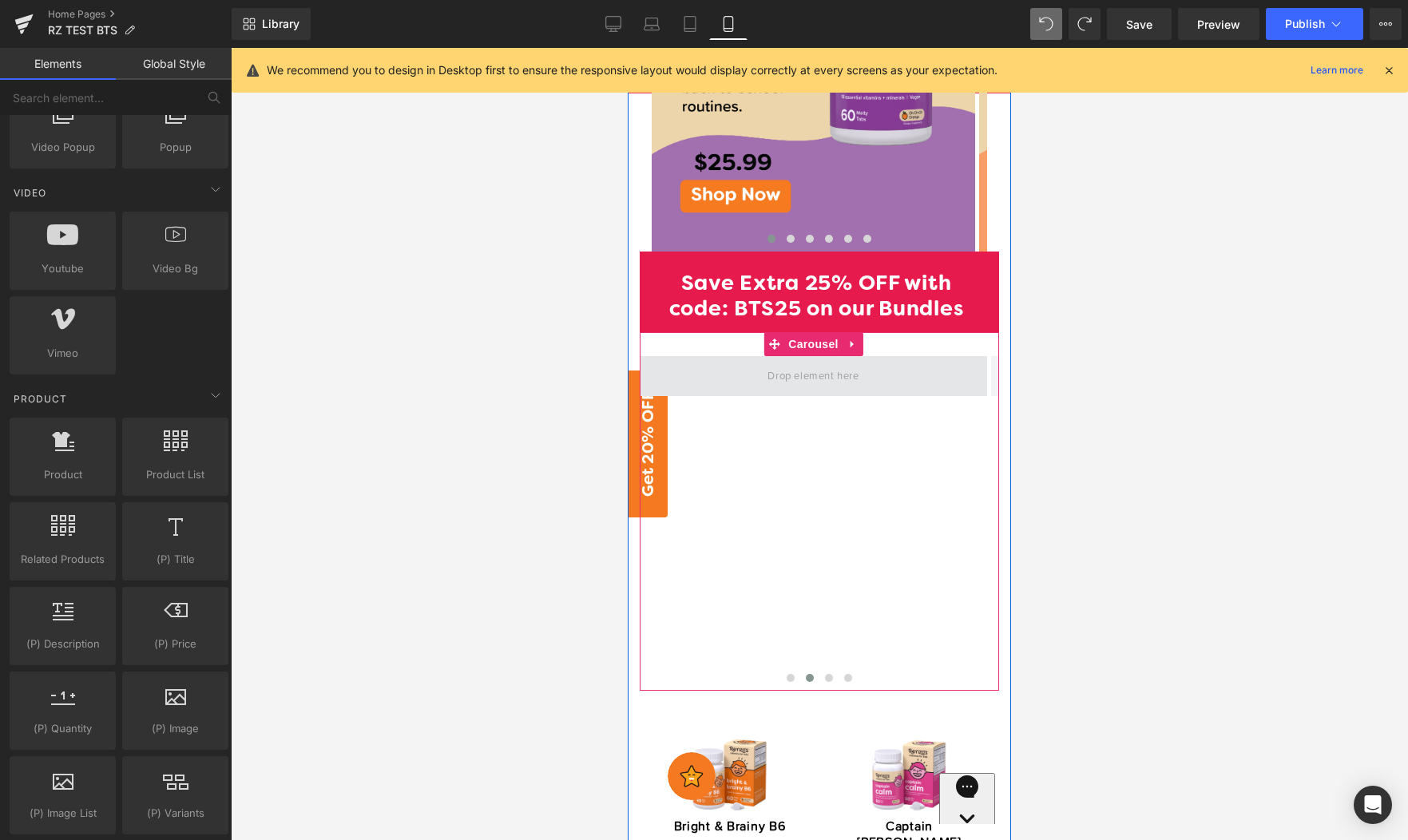
click at [720, 359] on span at bounding box center [813, 375] width 347 height 40
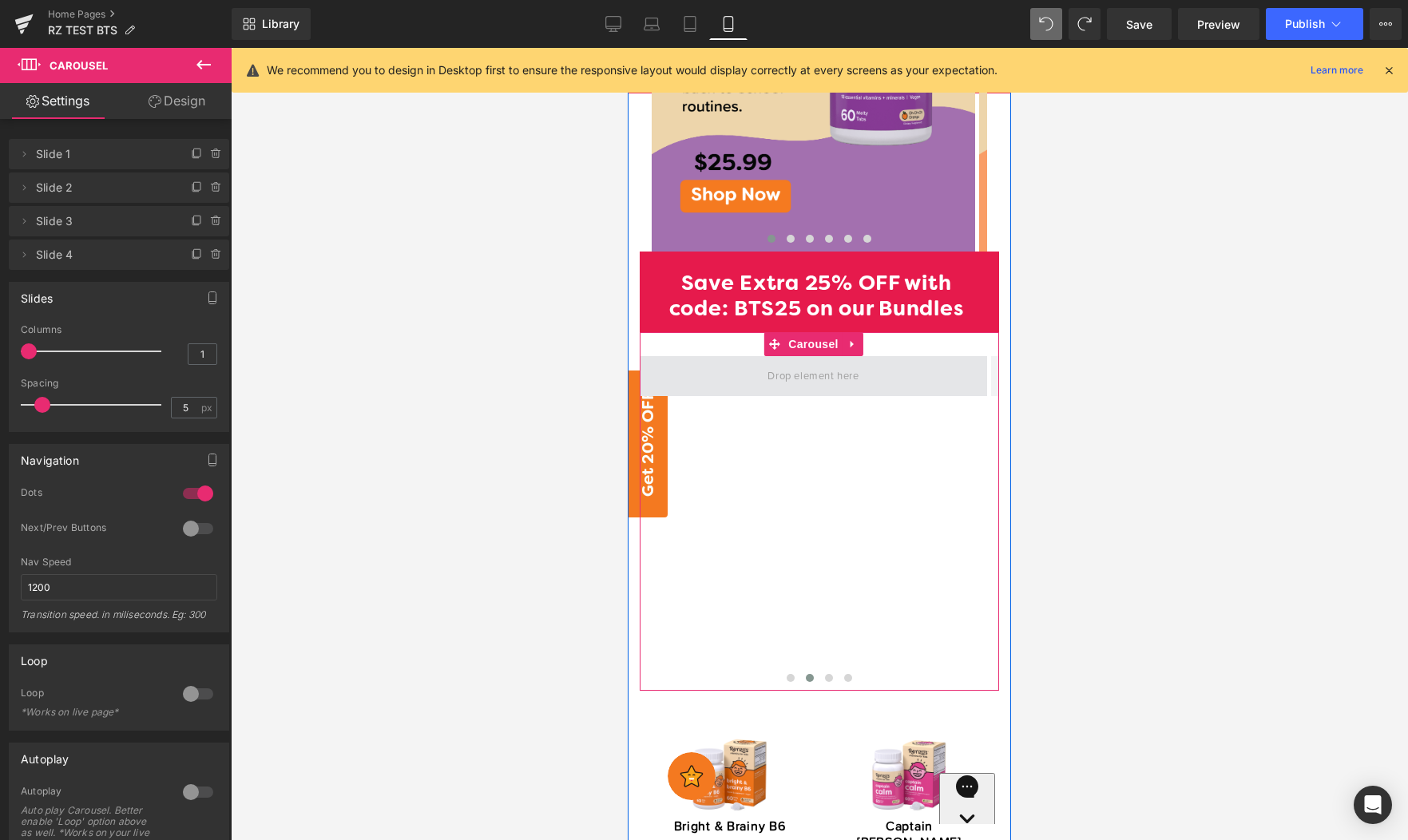
click at [791, 363] on span at bounding box center [813, 375] width 102 height 26
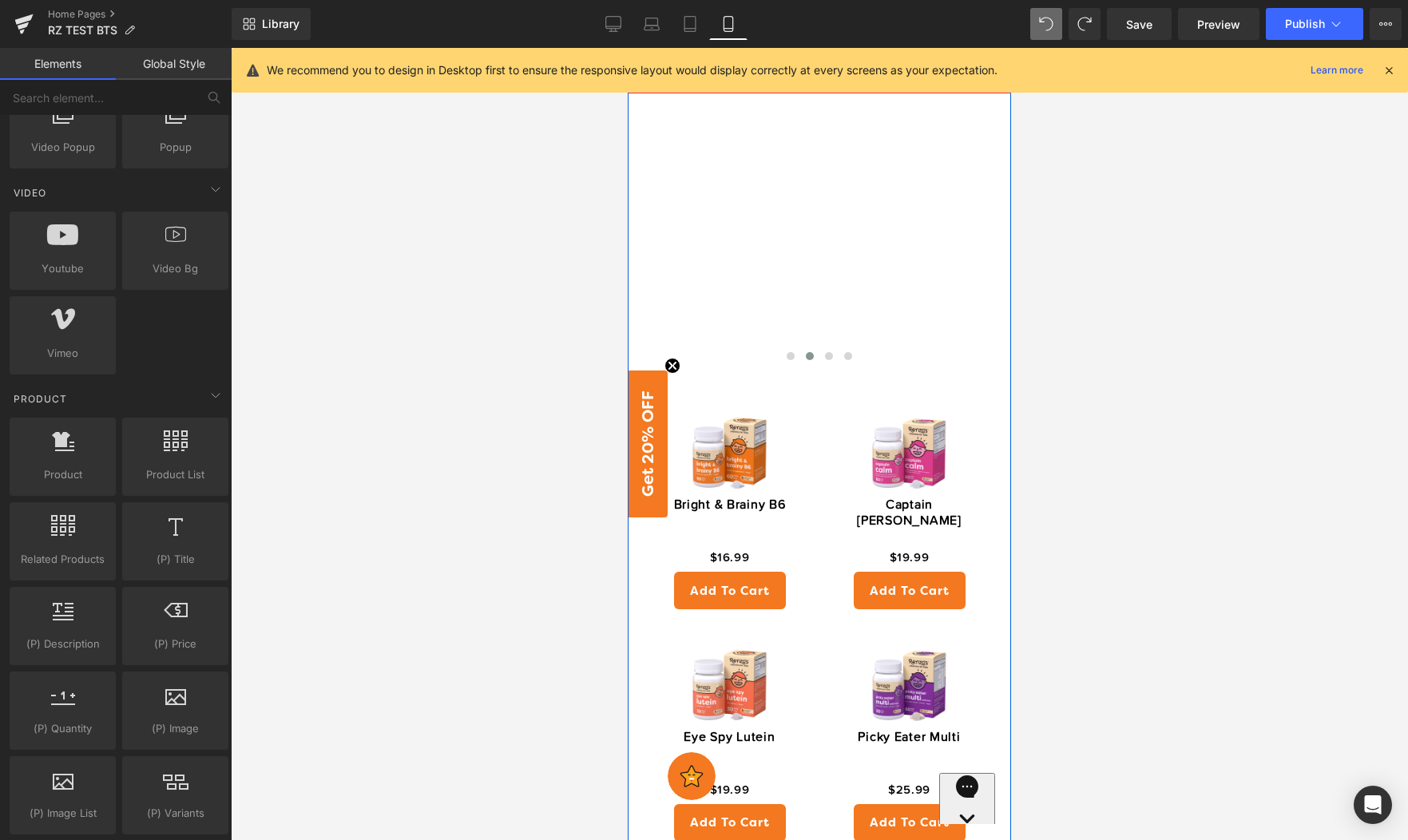
scroll to position [1678, 0]
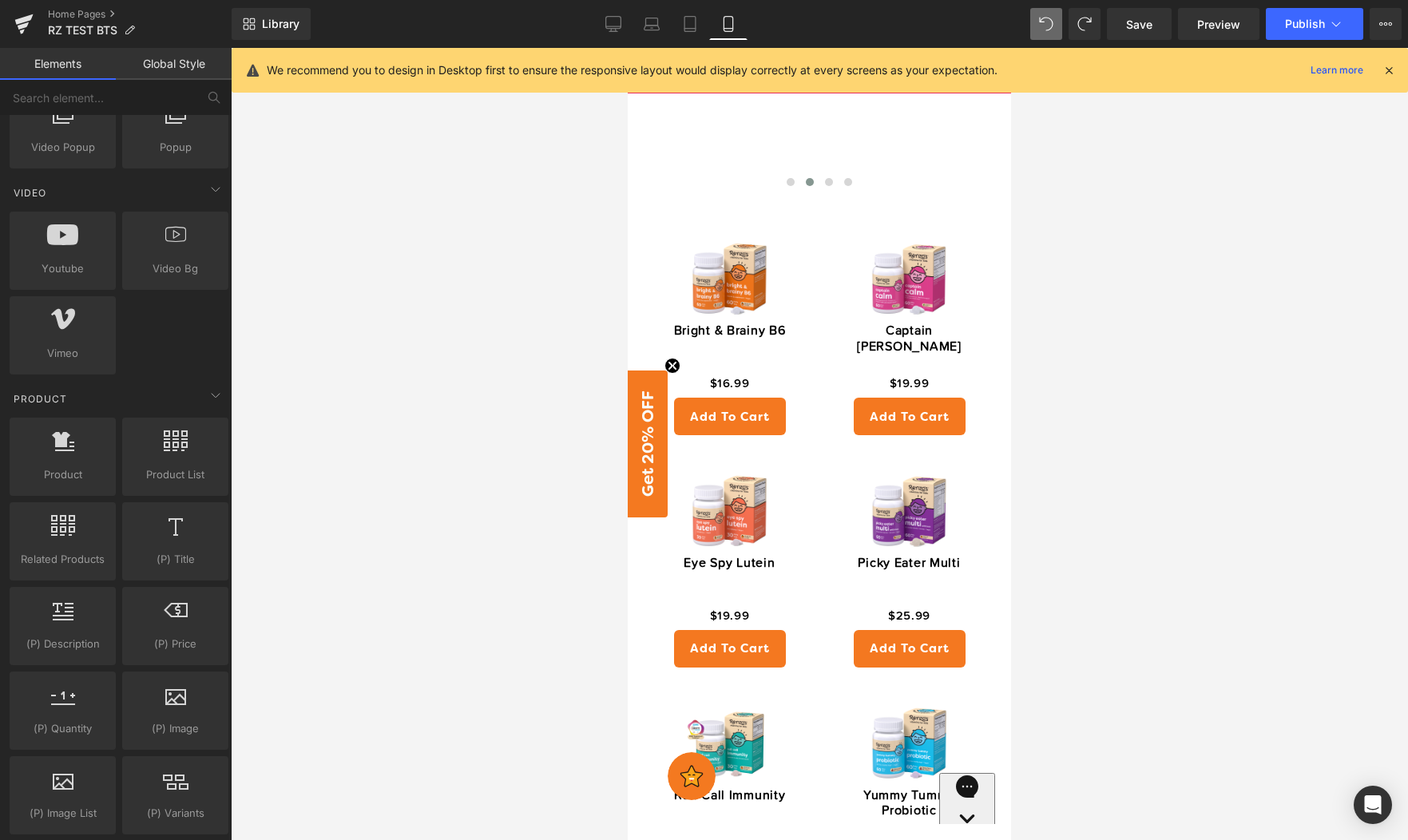
click at [575, 41] on div "Library Mobile Desktop Laptop Tablet Mobile Save Preview Publish Scheduled View…" at bounding box center [819, 24] width 1176 height 48
click at [600, 21] on link "Desktop" at bounding box center [613, 23] width 39 height 32
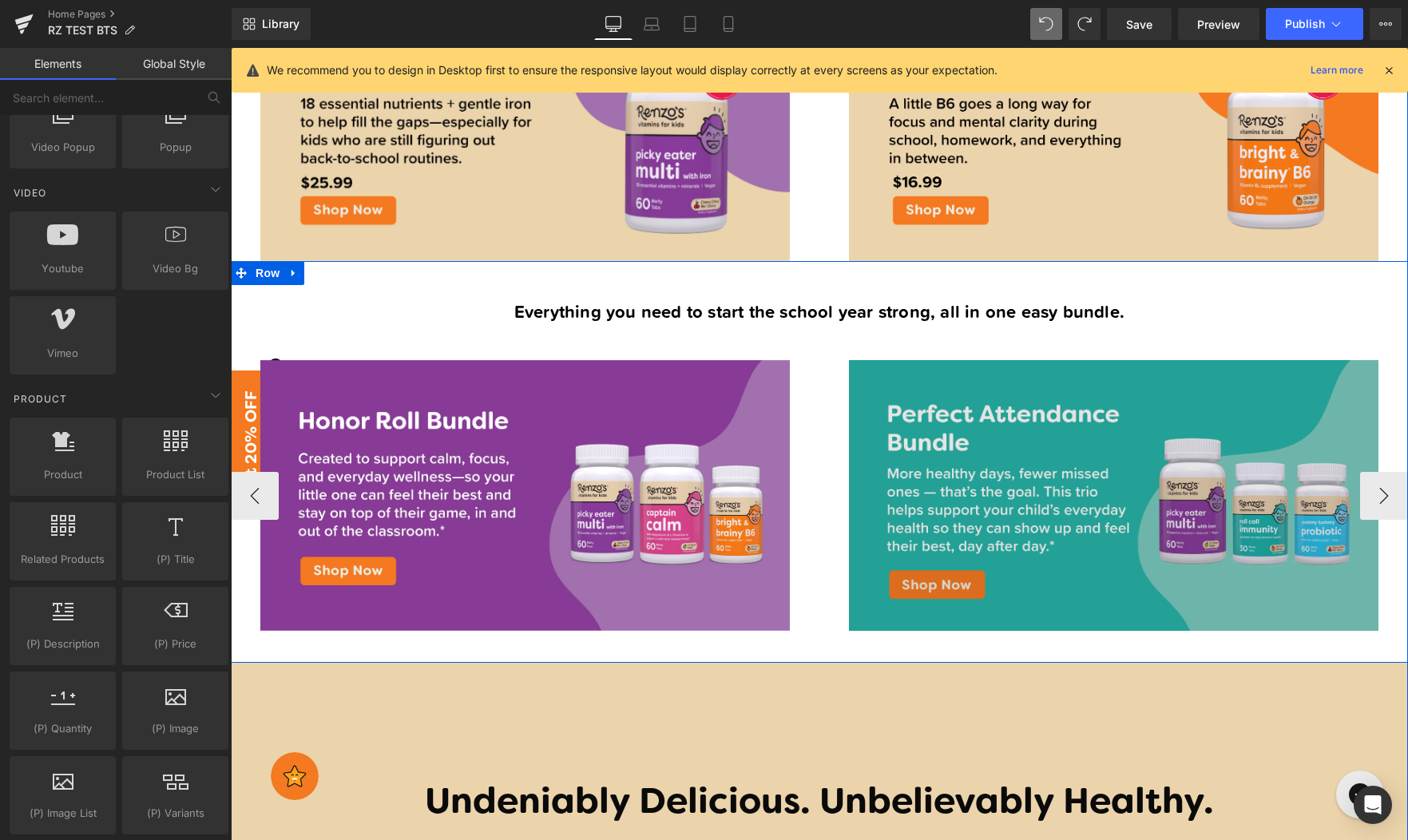
scroll to position [838, 0]
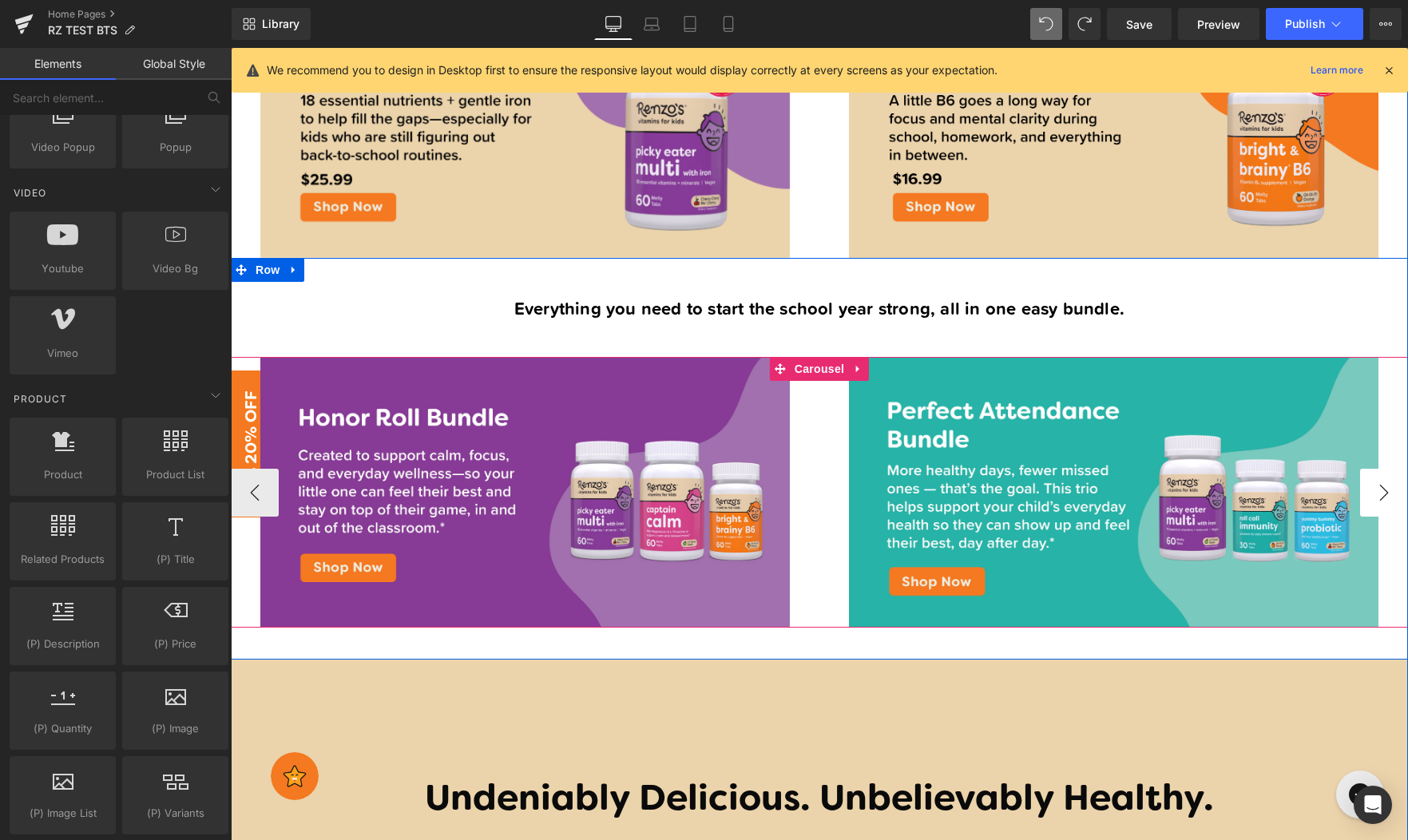
click at [1376, 484] on button "›" at bounding box center [1384, 493] width 48 height 48
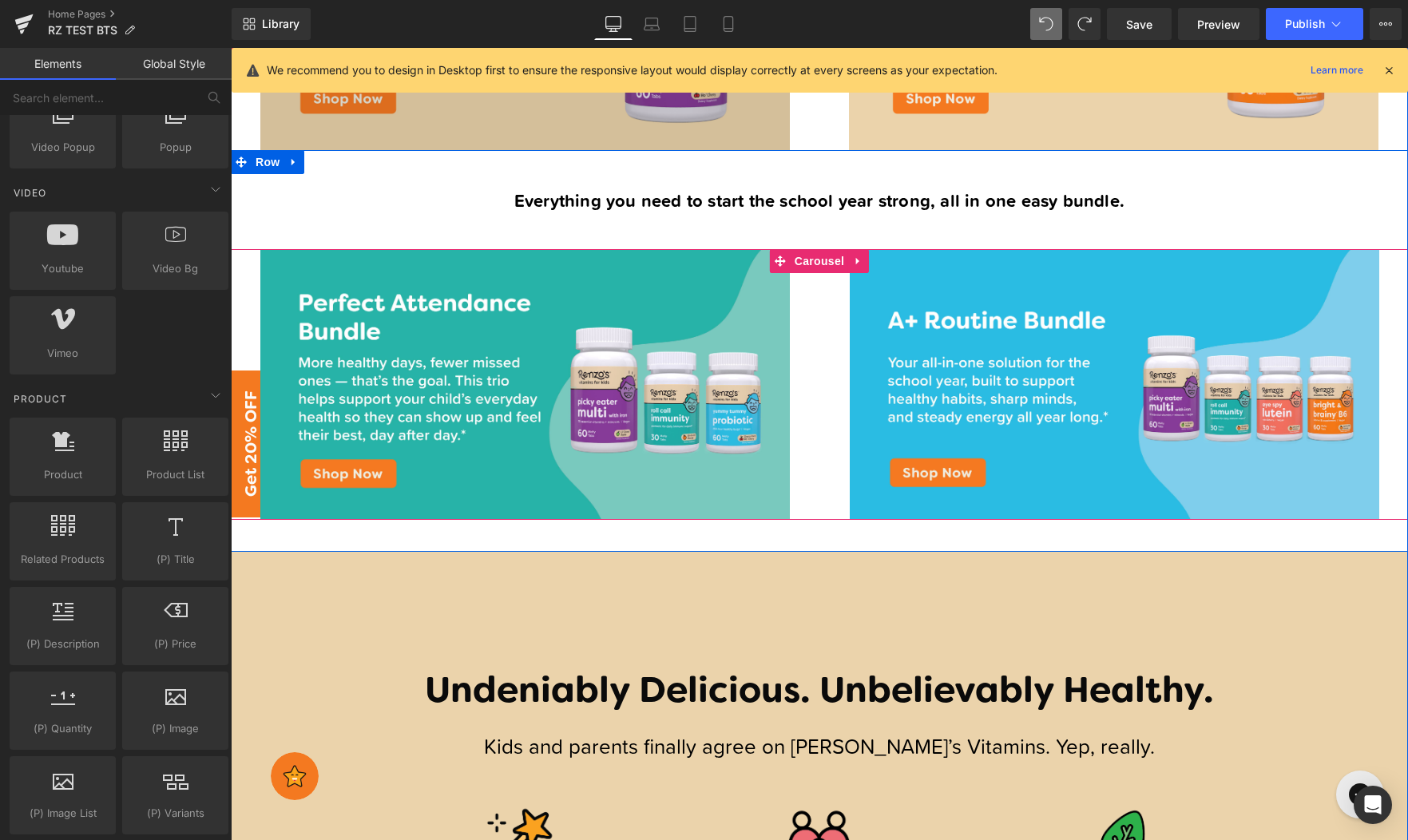
scroll to position [949, 0]
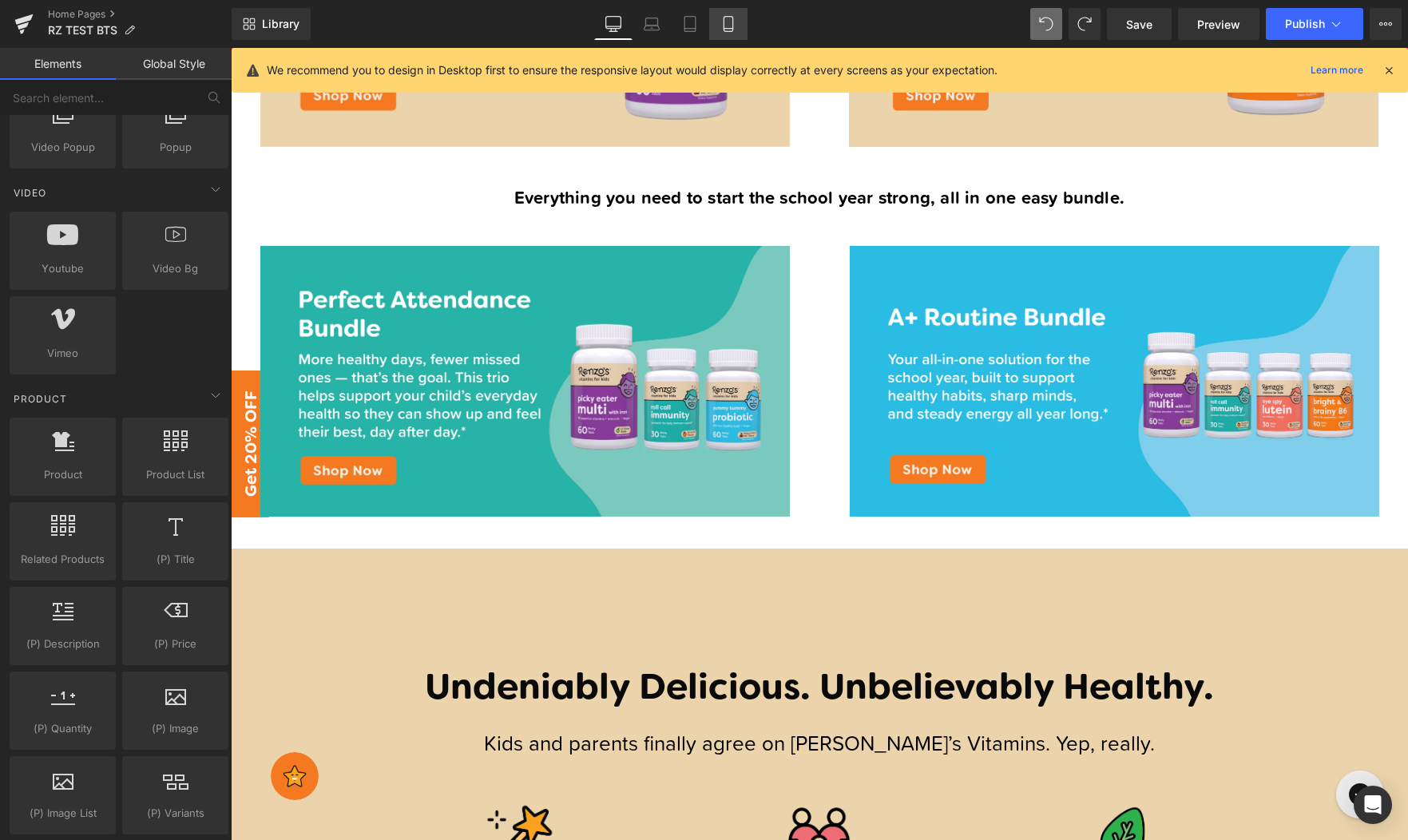
click at [719, 21] on link "Mobile" at bounding box center [728, 23] width 39 height 32
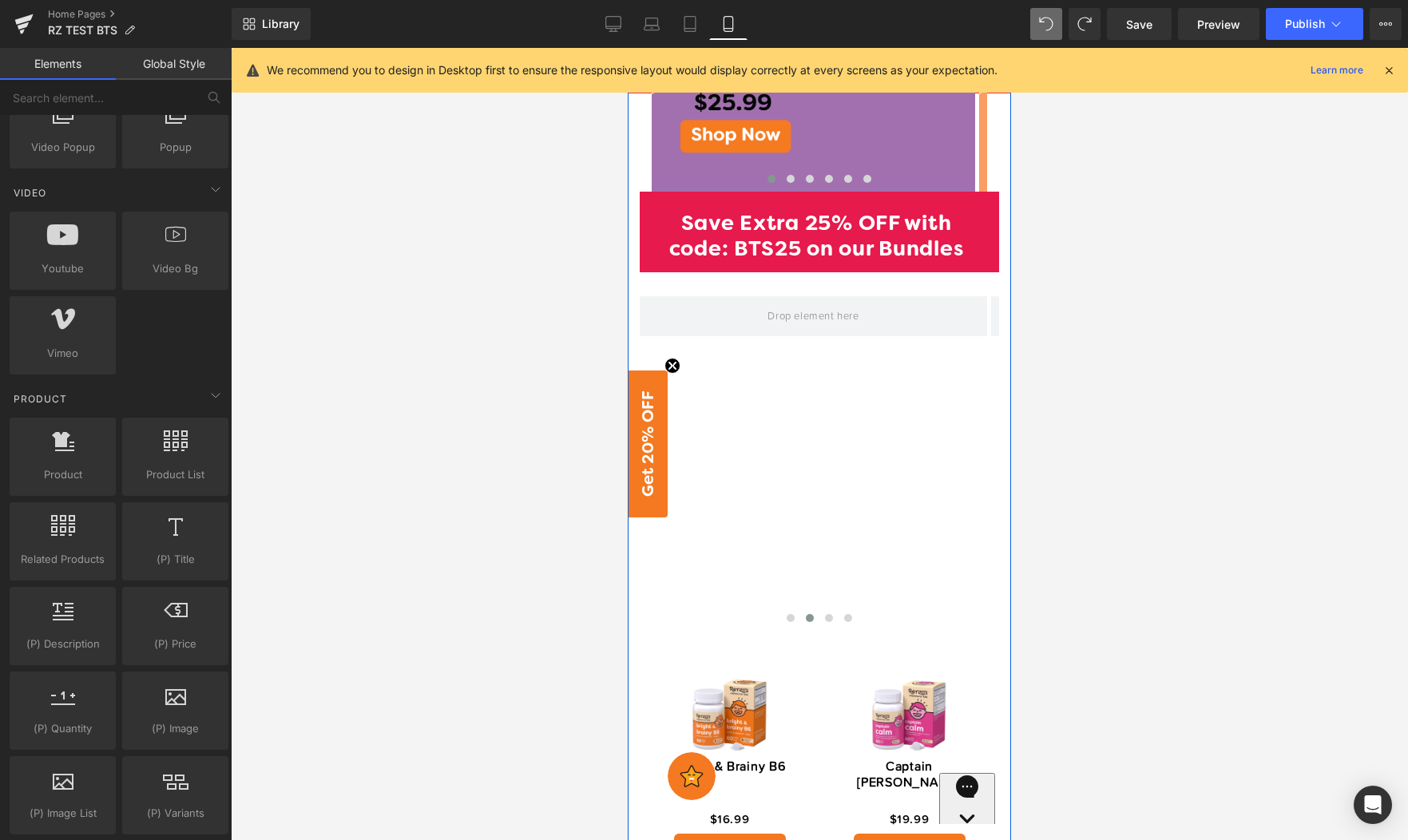
scroll to position [1125, 0]
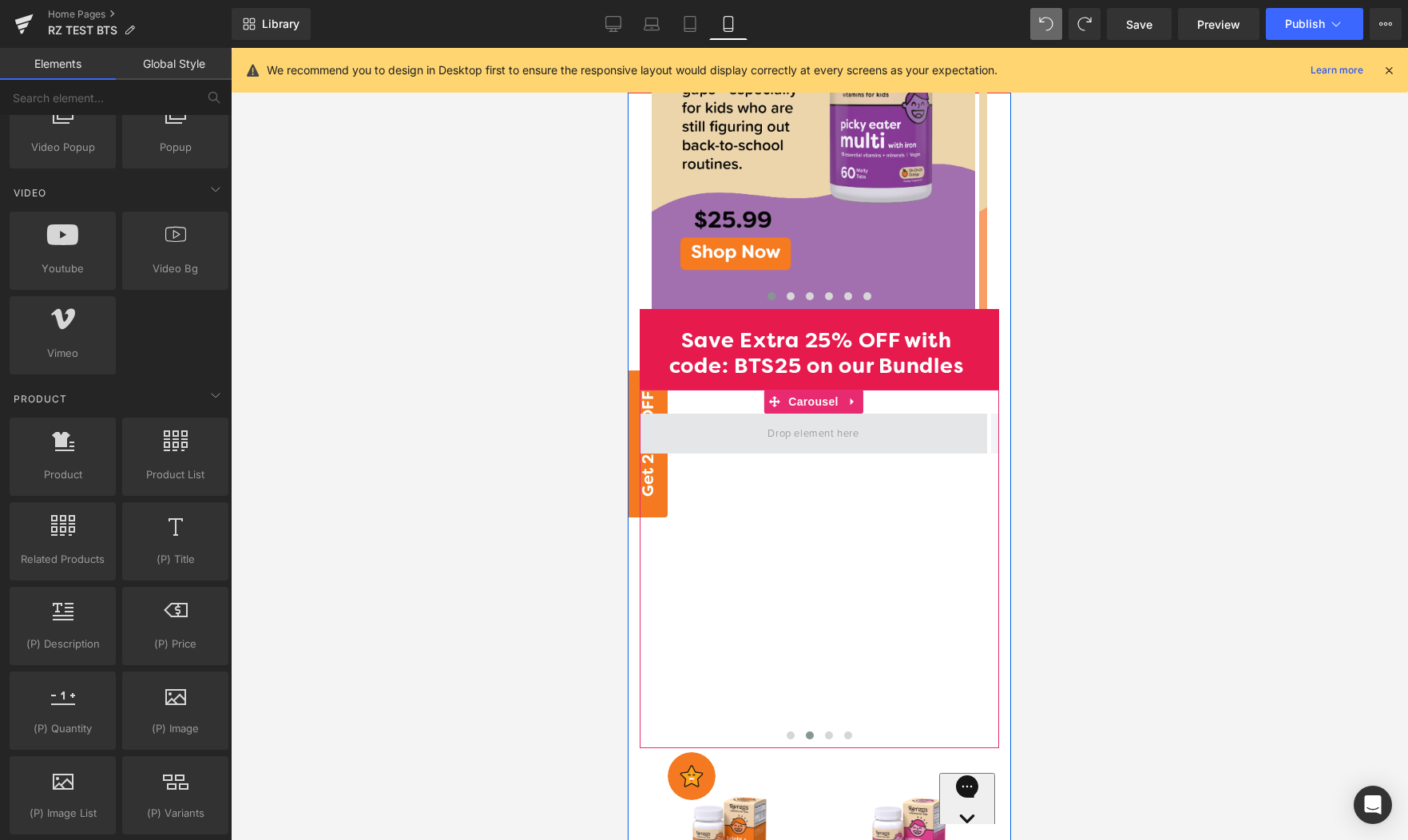
click at [846, 420] on span at bounding box center [813, 432] width 102 height 26
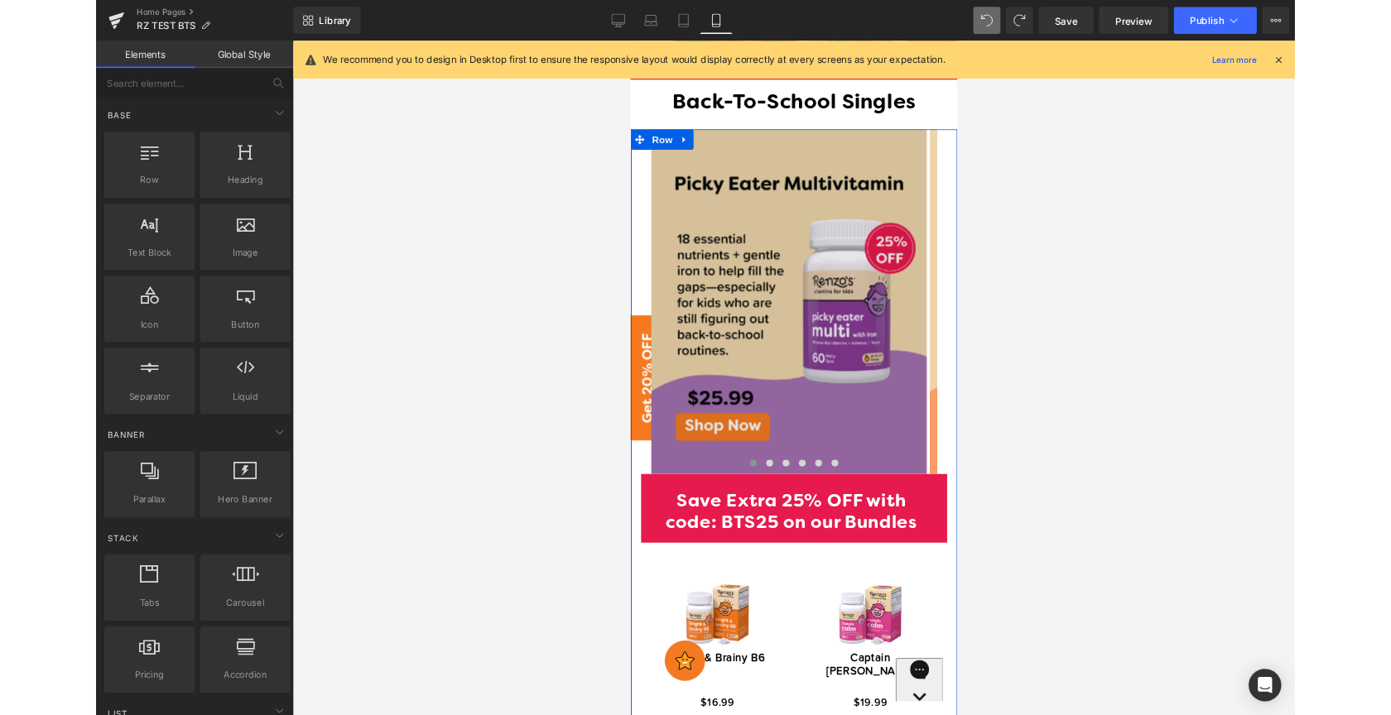
scroll to position [907, 0]
